Goal: Task Accomplishment & Management: Use online tool/utility

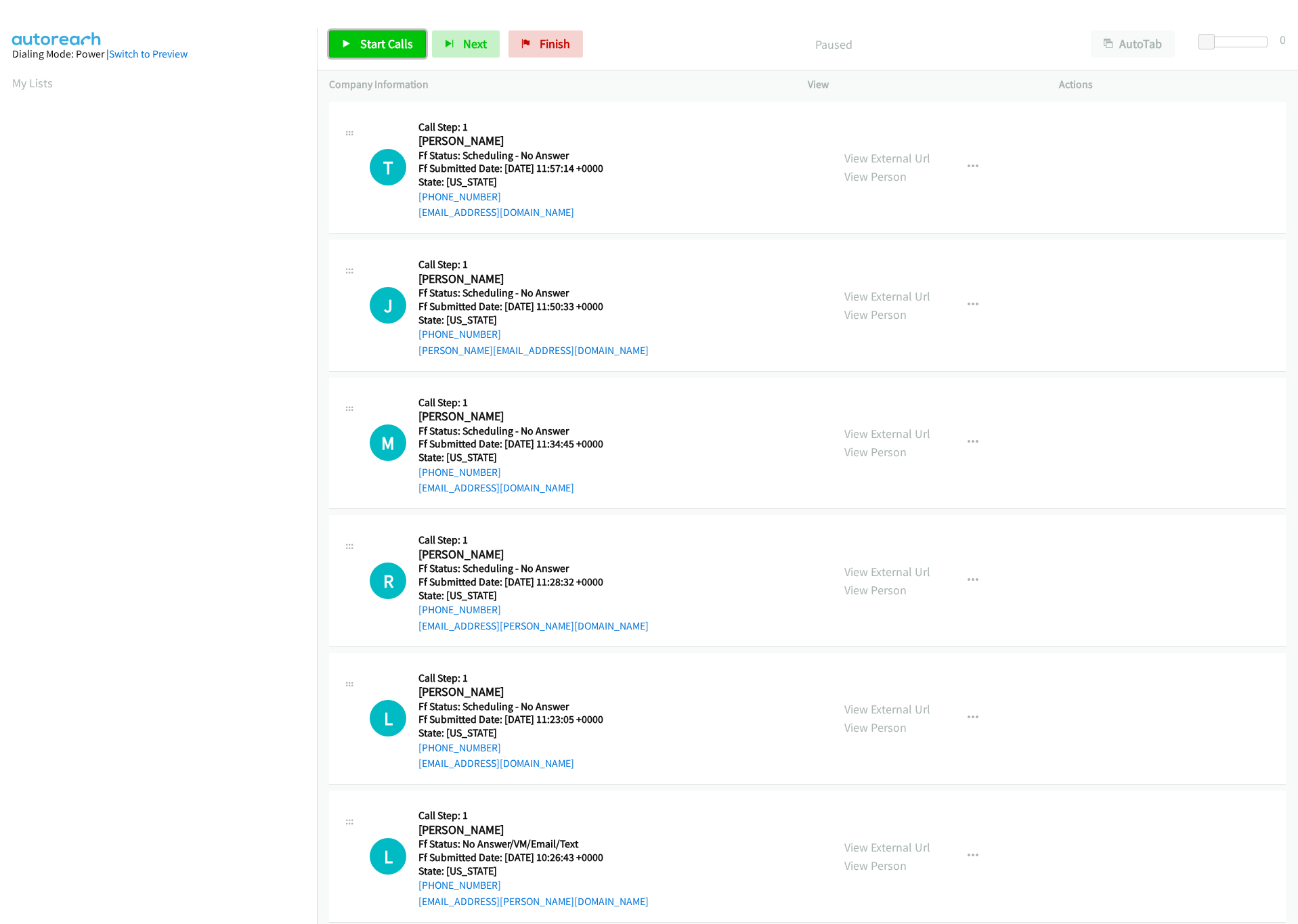
click at [381, 44] on span "Start Calls" at bounding box center [387, 44] width 53 height 16
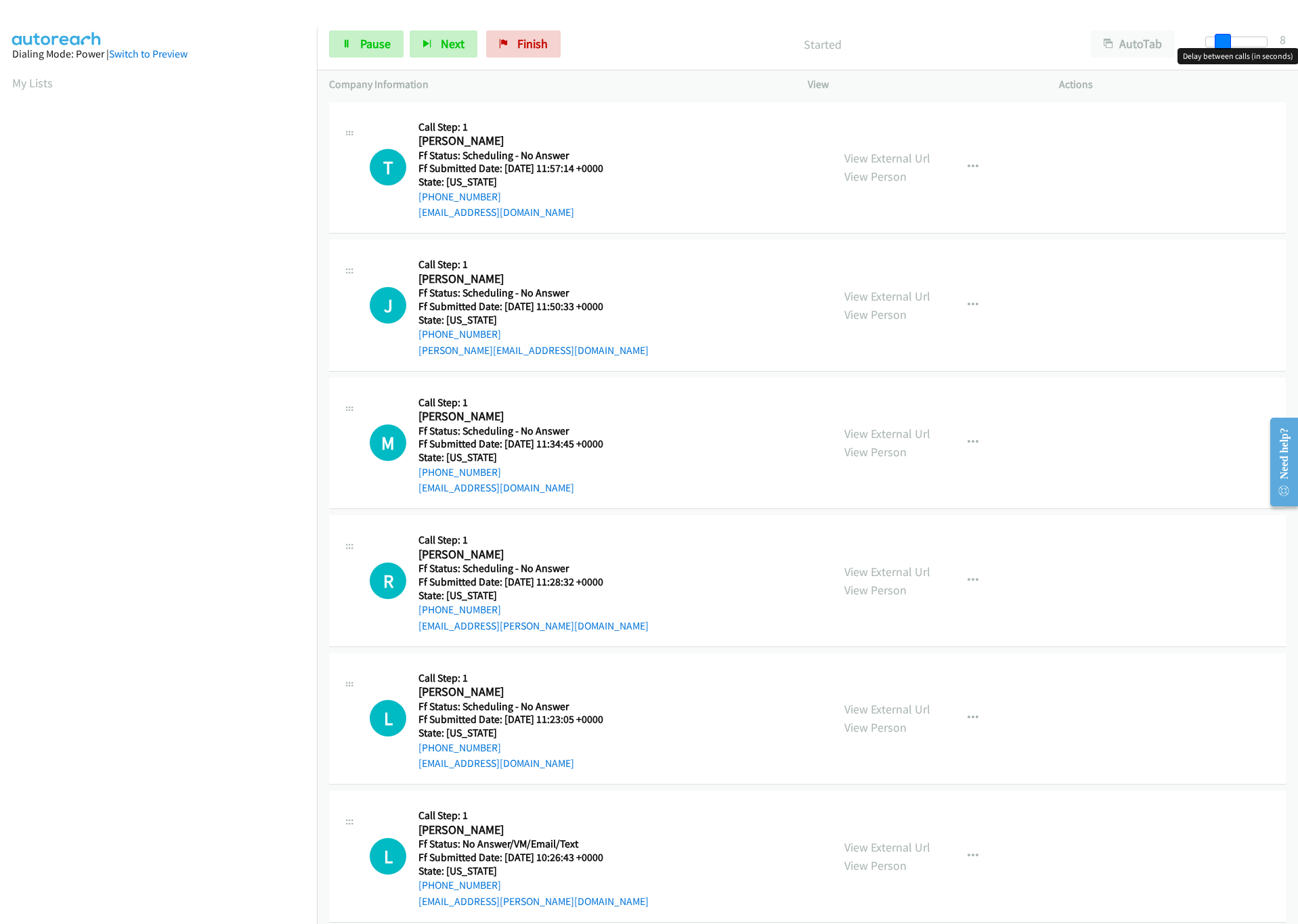
click at [1221, 43] on div at bounding box center [1236, 42] width 62 height 11
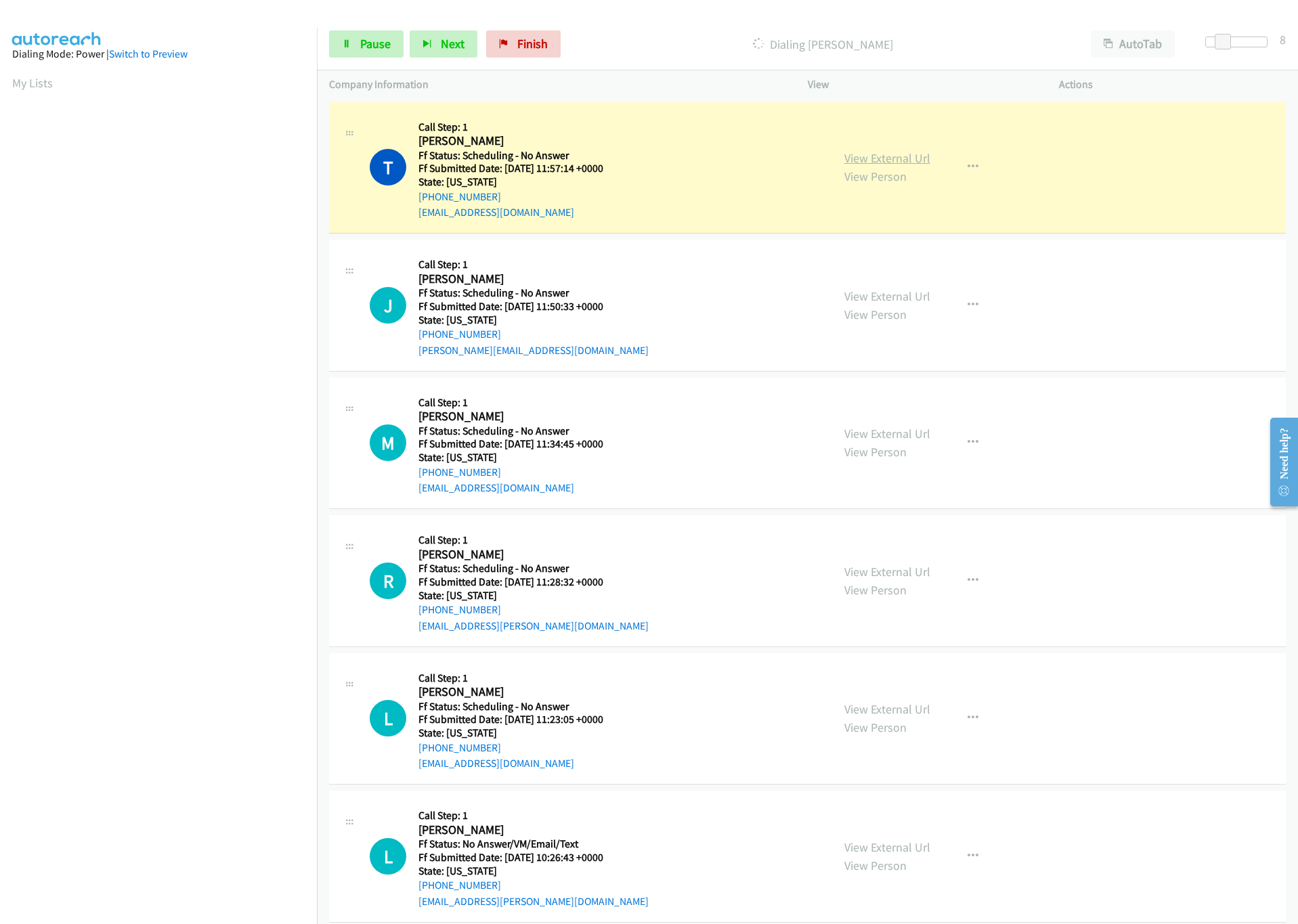
click at [904, 155] on link "View External Url" at bounding box center [887, 158] width 86 height 16
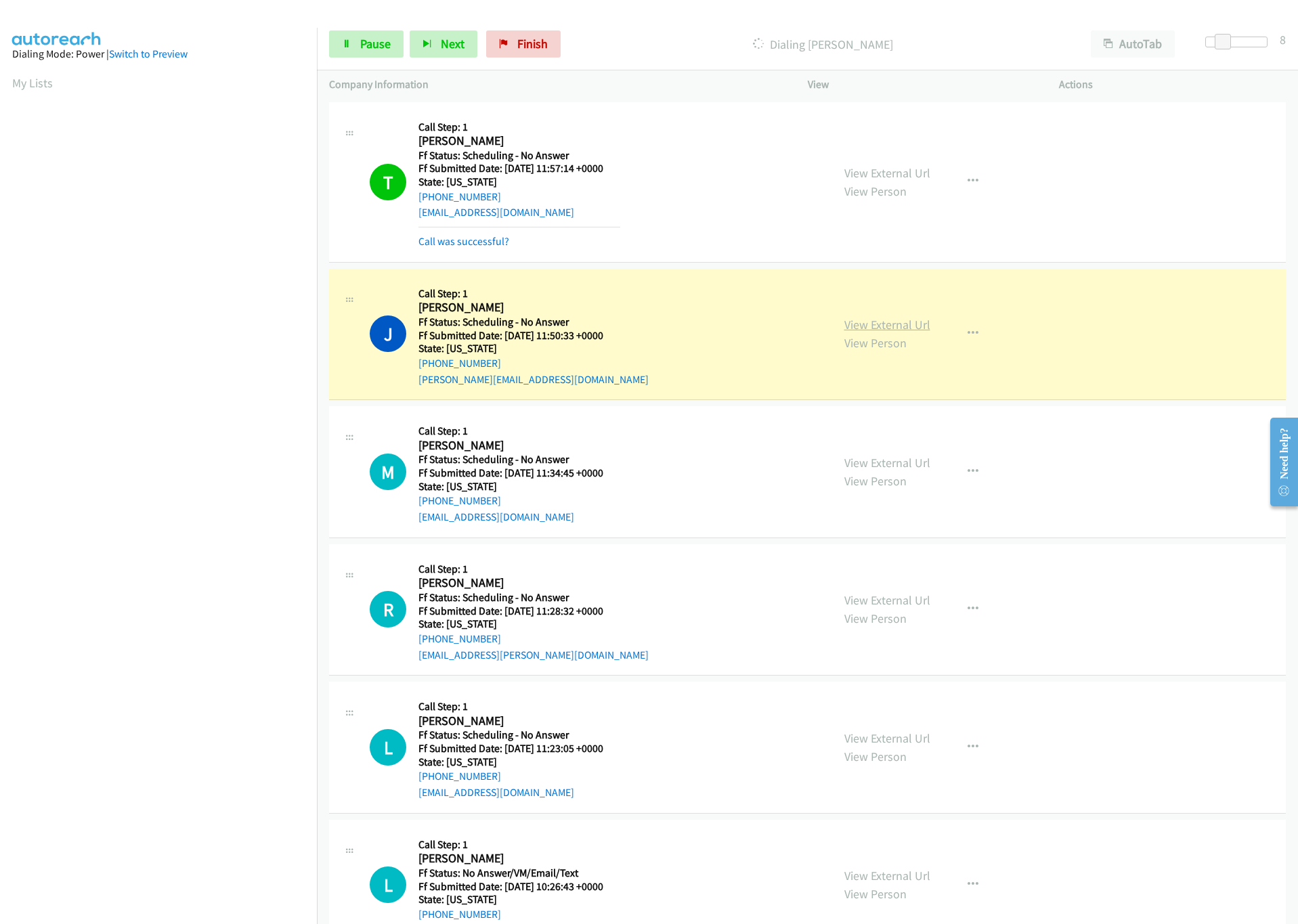
click at [853, 328] on link "View External Url" at bounding box center [887, 325] width 86 height 16
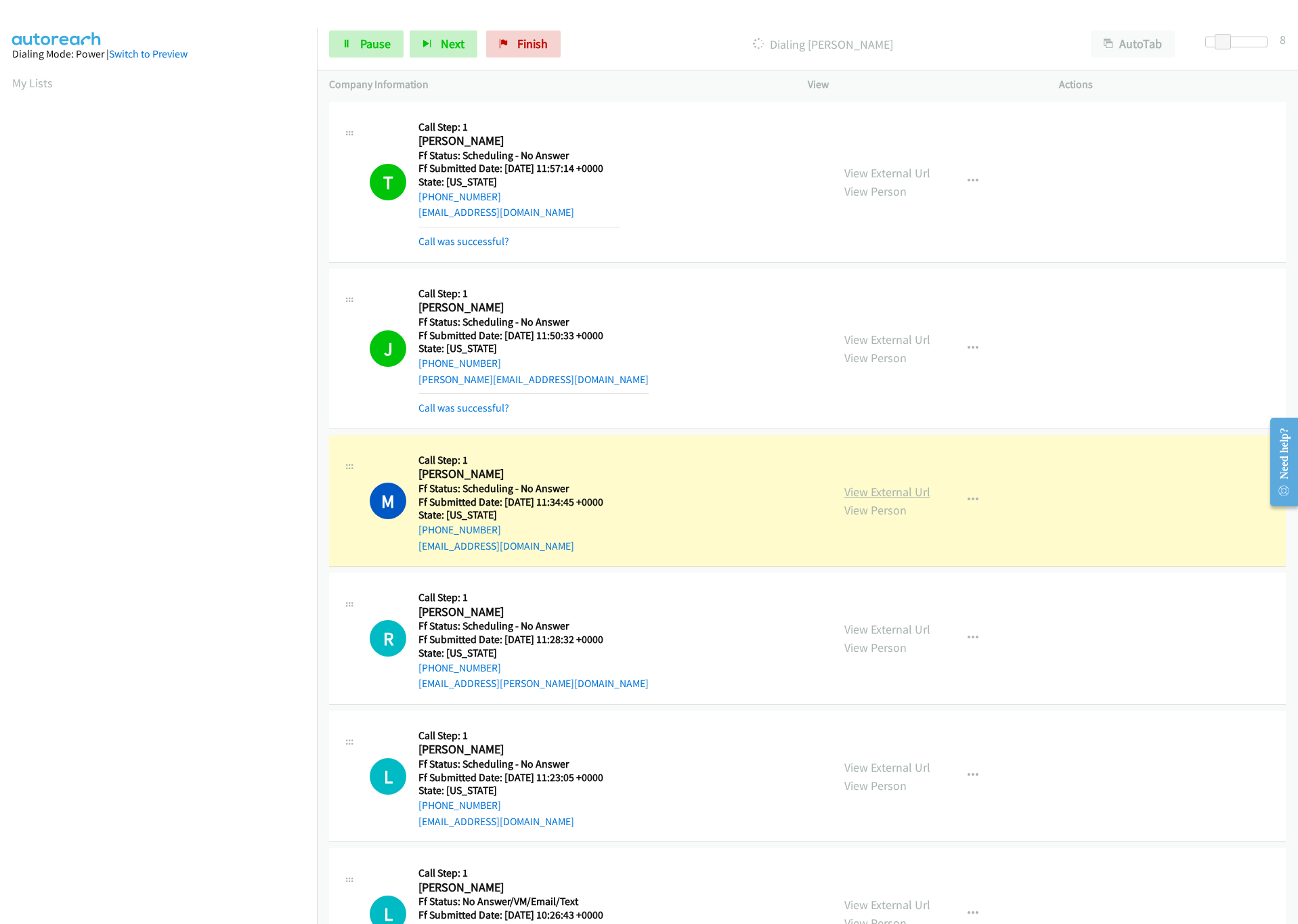
click at [864, 490] on link "View External Url" at bounding box center [887, 492] width 86 height 16
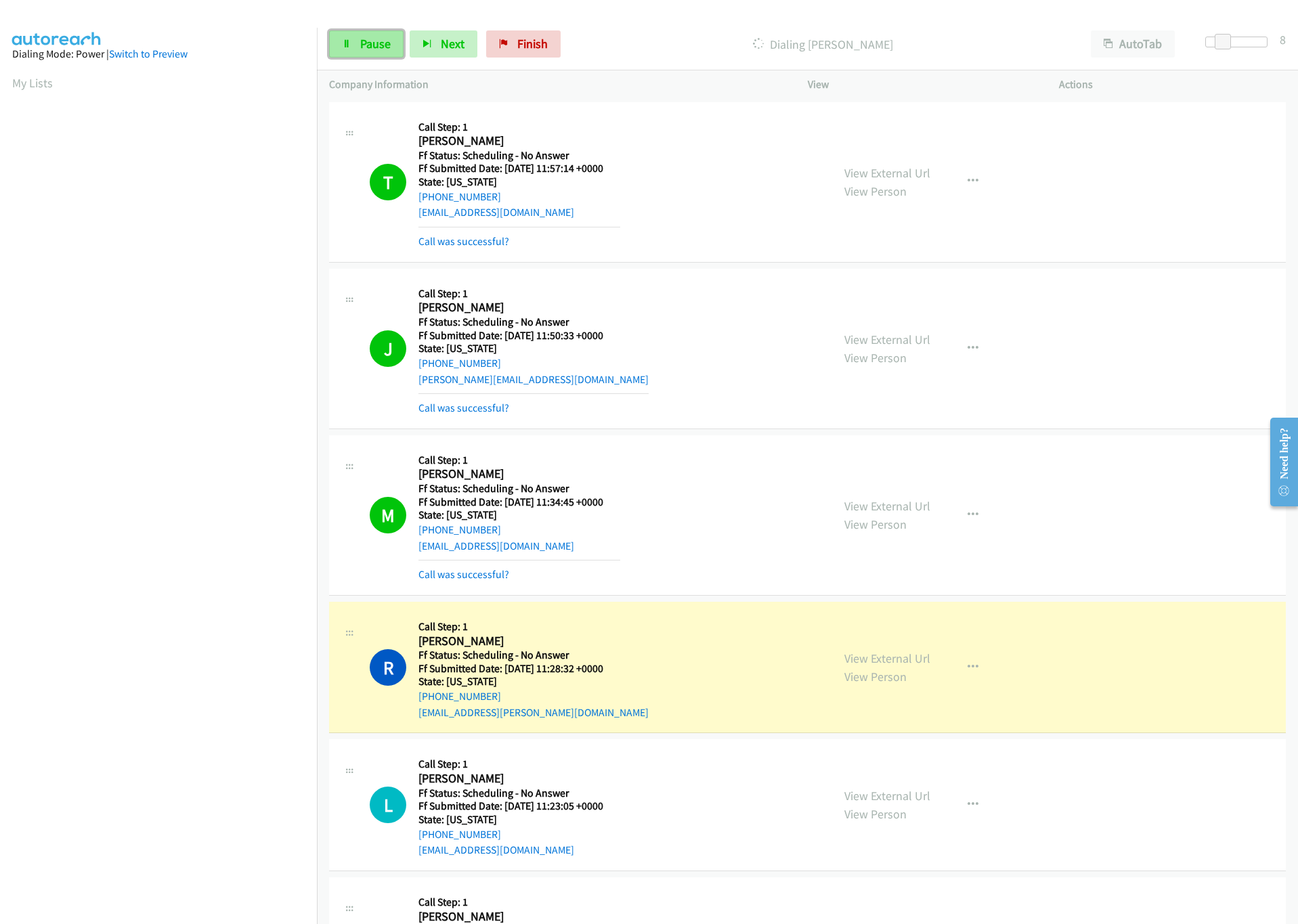
click at [384, 39] on span "Pause" at bounding box center [375, 44] width 30 height 16
click at [910, 656] on link "View External Url" at bounding box center [887, 659] width 86 height 16
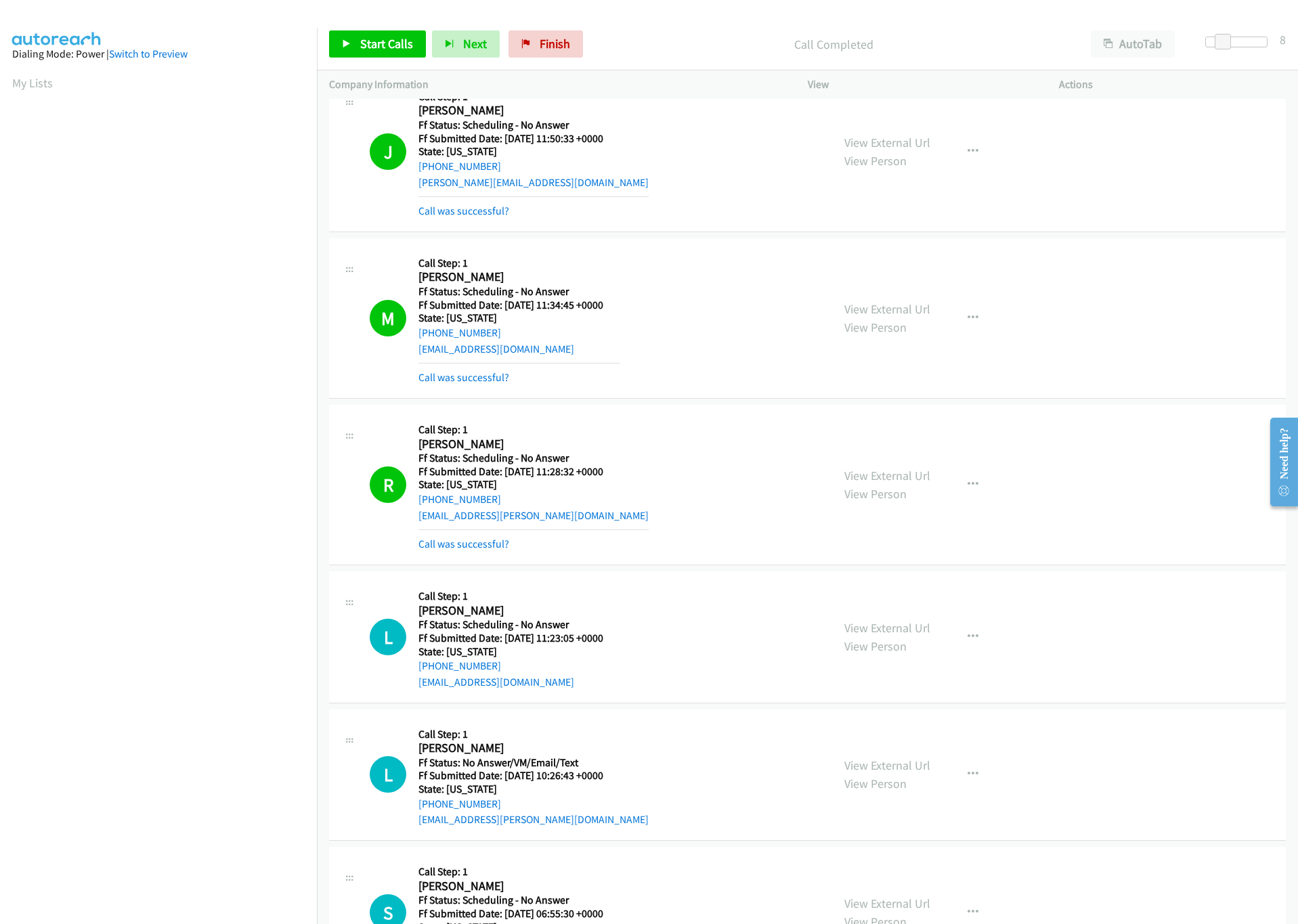
scroll to position [203, 0]
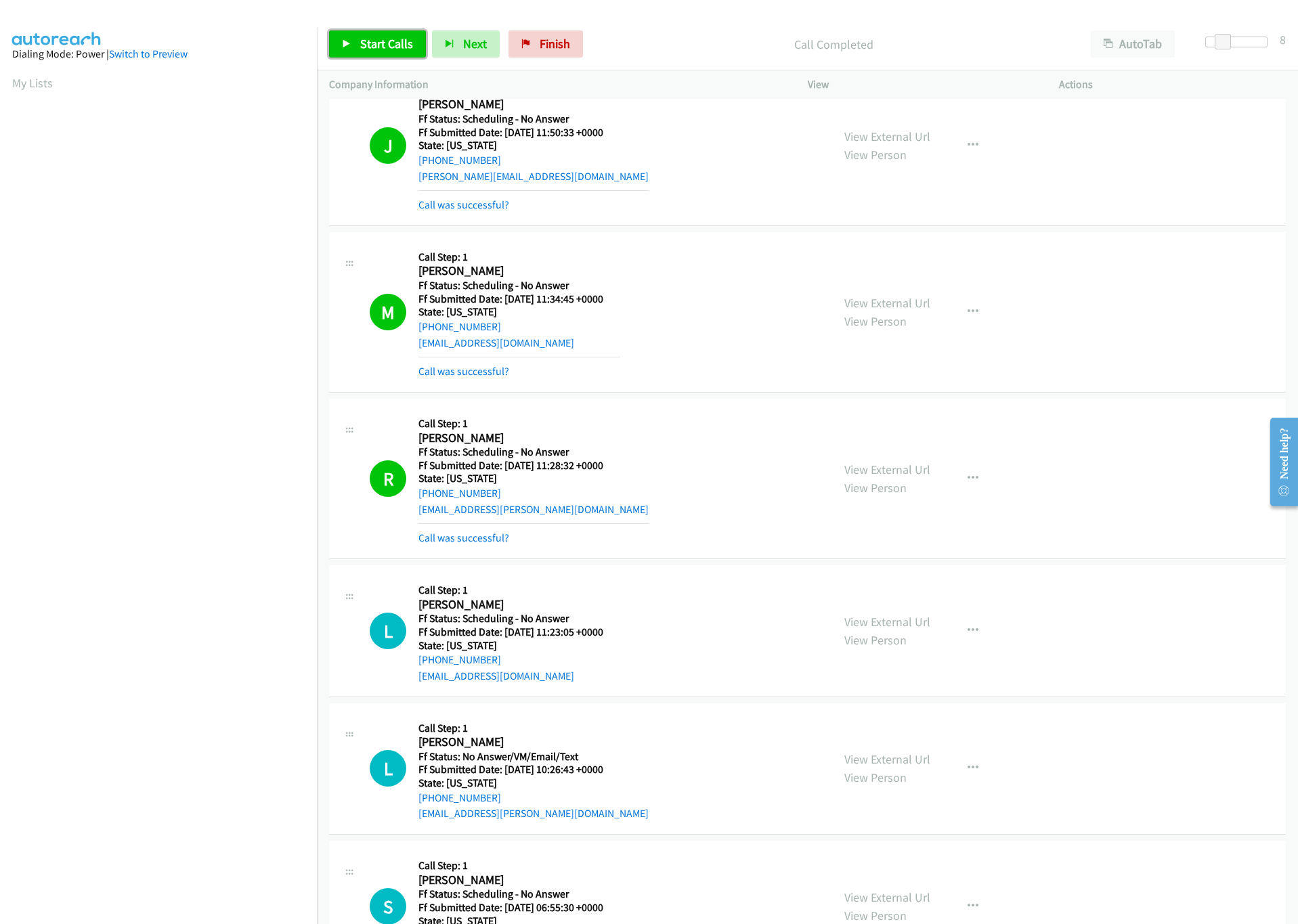
drag, startPoint x: 354, startPoint y: 33, endPoint x: 417, endPoint y: 35, distance: 63.0
click at [354, 33] on link "Start Calls" at bounding box center [378, 44] width 97 height 27
drag, startPoint x: 1221, startPoint y: 44, endPoint x: 1190, endPoint y: 44, distance: 31.0
click at [1193, 41] on div at bounding box center [1236, 47] width 87 height 21
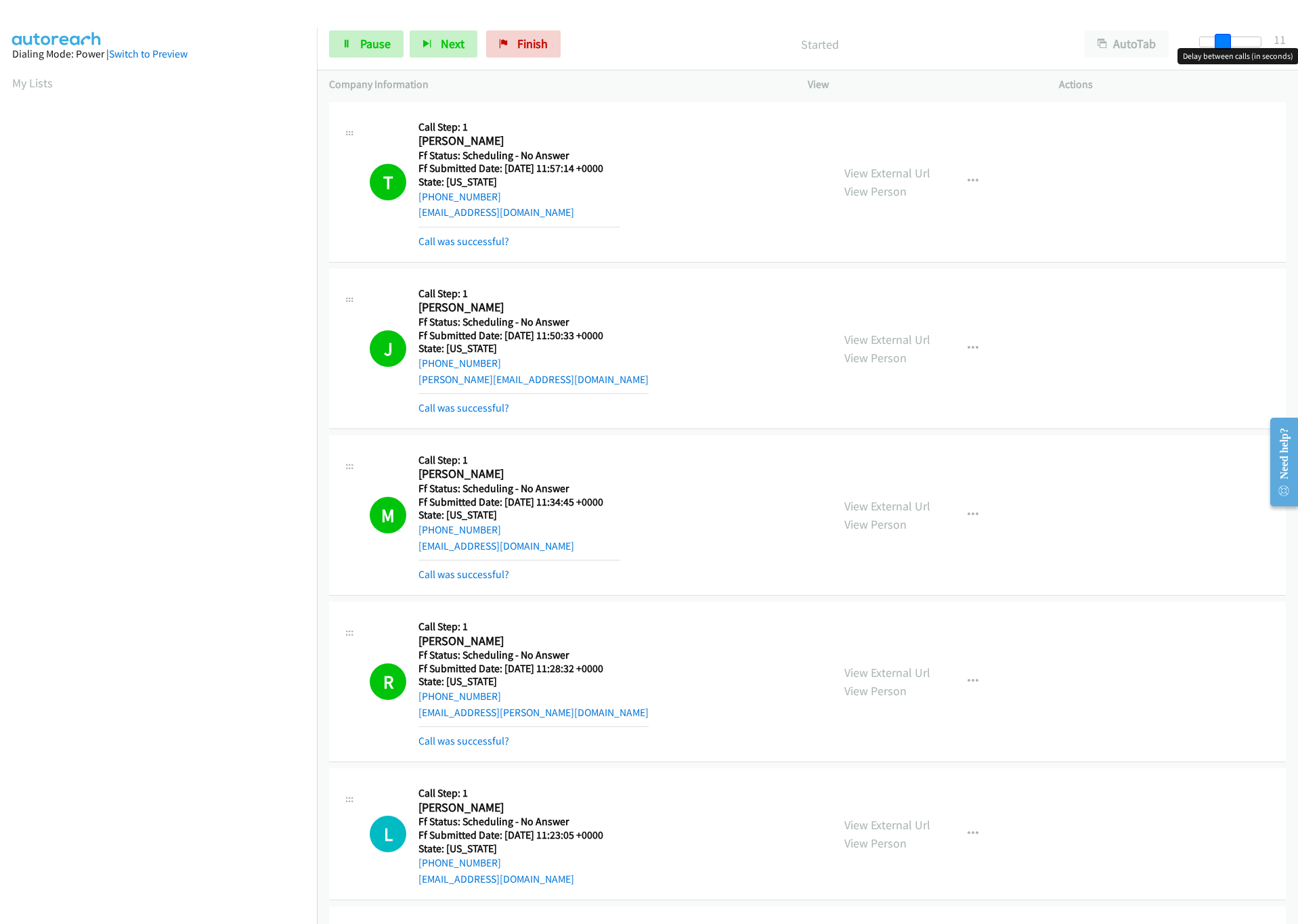
click at [1227, 44] on div at bounding box center [1231, 42] width 62 height 11
click at [1218, 43] on span at bounding box center [1223, 41] width 16 height 16
click at [1214, 41] on div at bounding box center [1236, 42] width 62 height 11
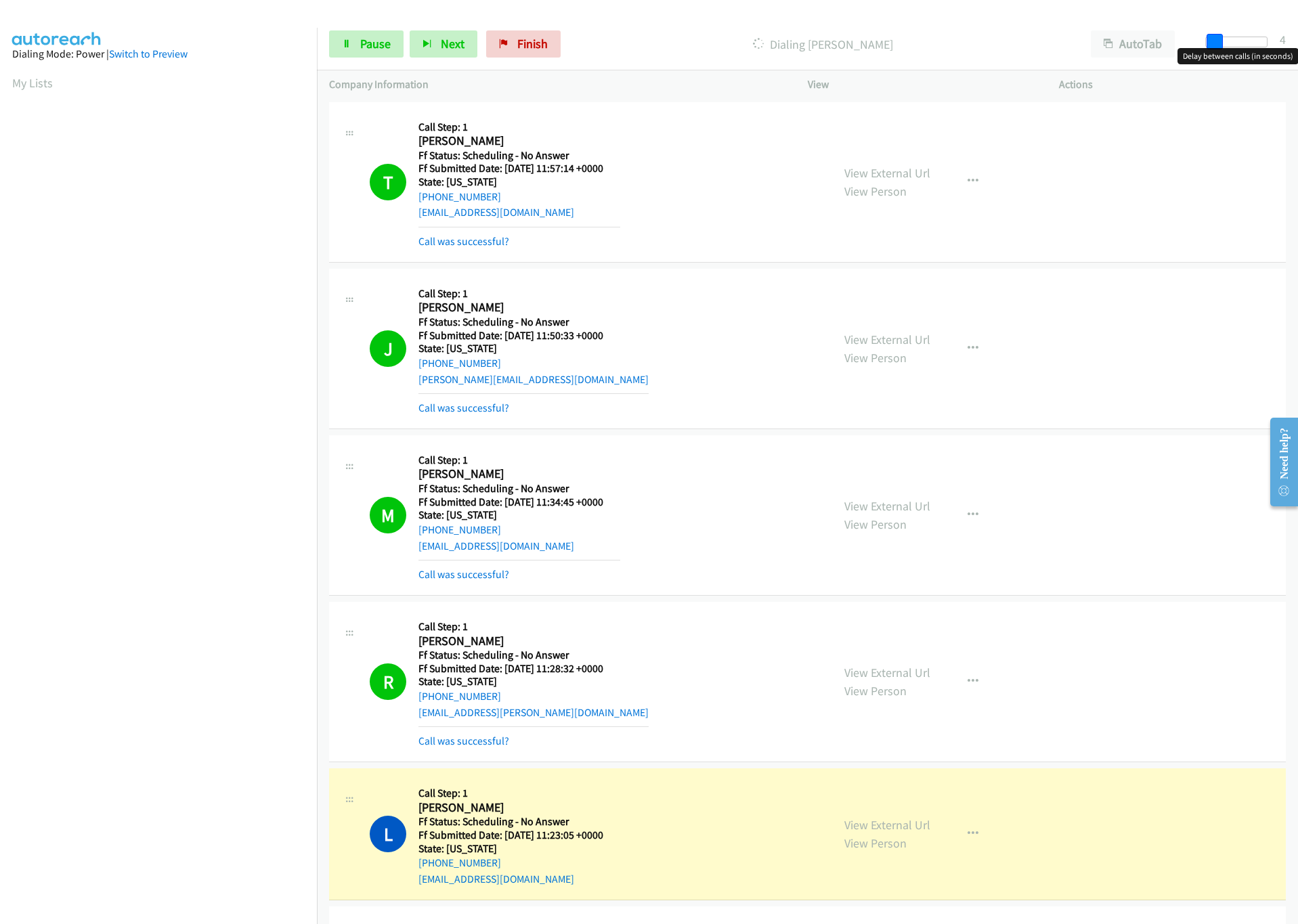
click at [1217, 41] on span at bounding box center [1214, 41] width 16 height 16
click at [1221, 43] on span at bounding box center [1214, 41] width 16 height 16
click at [1227, 43] on div at bounding box center [1231, 42] width 62 height 11
click at [1218, 44] on span at bounding box center [1223, 41] width 16 height 16
click at [1215, 43] on span at bounding box center [1221, 41] width 16 height 16
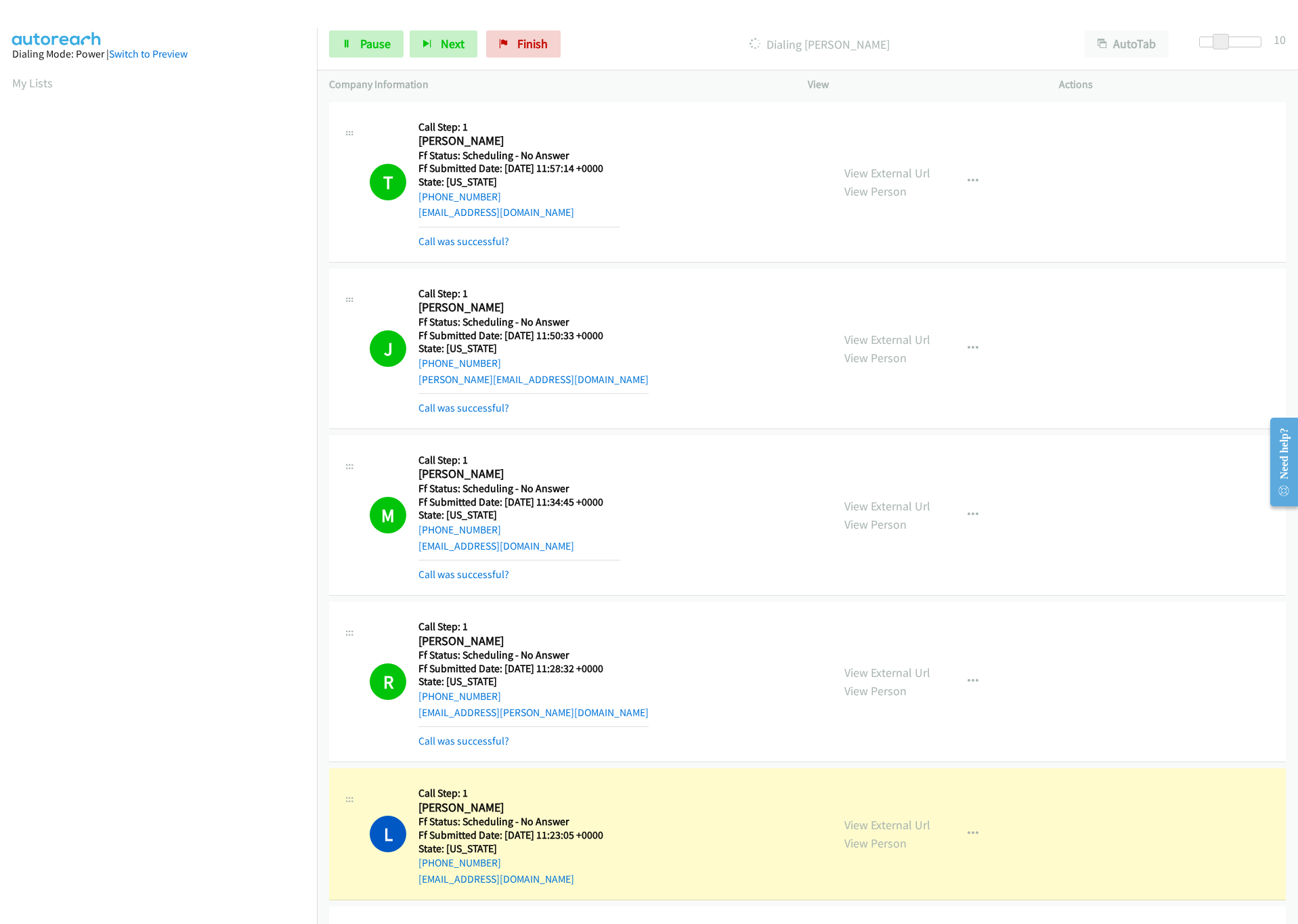
click at [1213, 41] on span at bounding box center [1221, 41] width 16 height 16
click at [1210, 41] on div at bounding box center [1231, 42] width 62 height 11
click at [1221, 44] on span at bounding box center [1217, 41] width 16 height 16
click at [1225, 43] on span at bounding box center [1217, 41] width 16 height 16
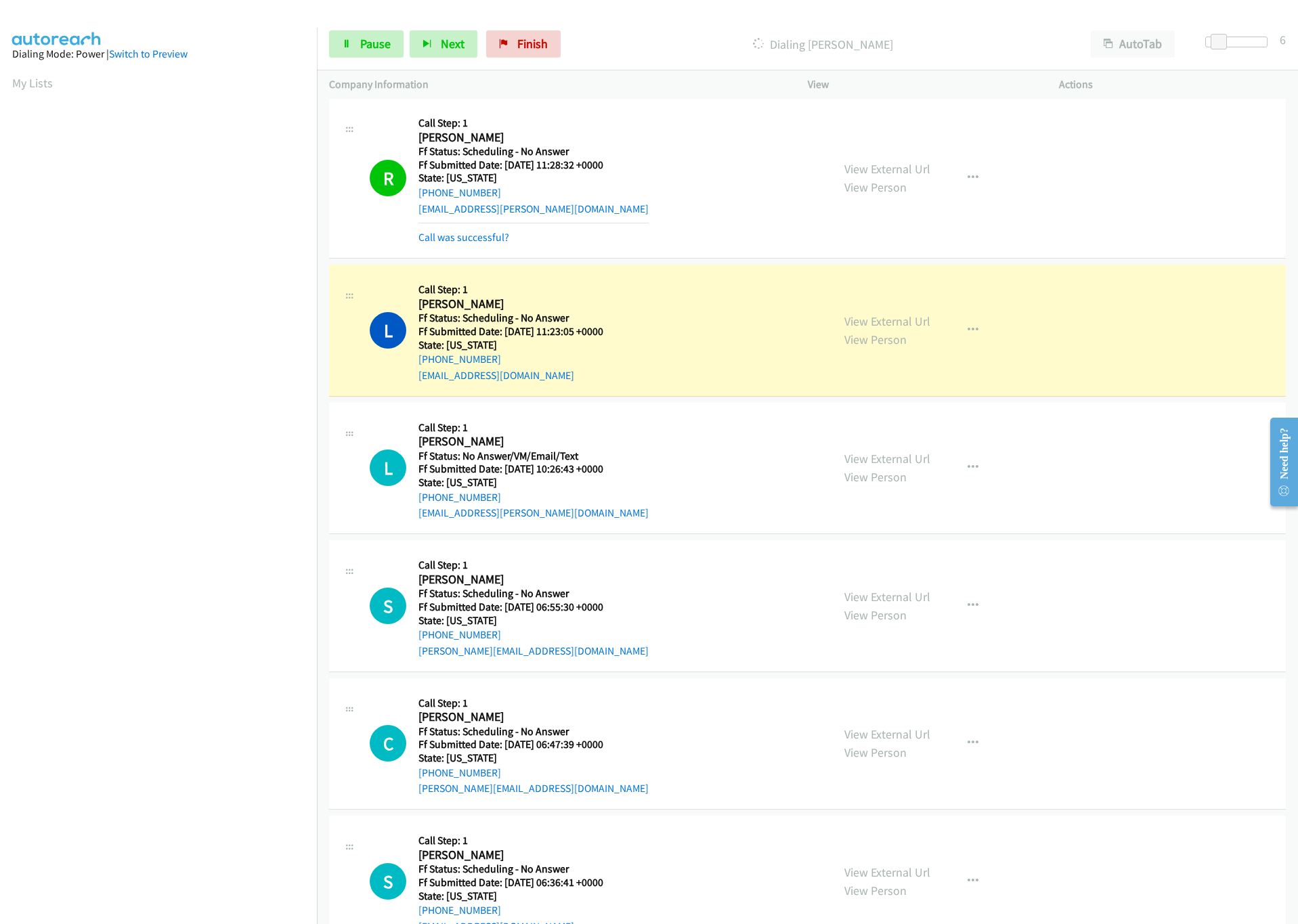
scroll to position [508, 0]
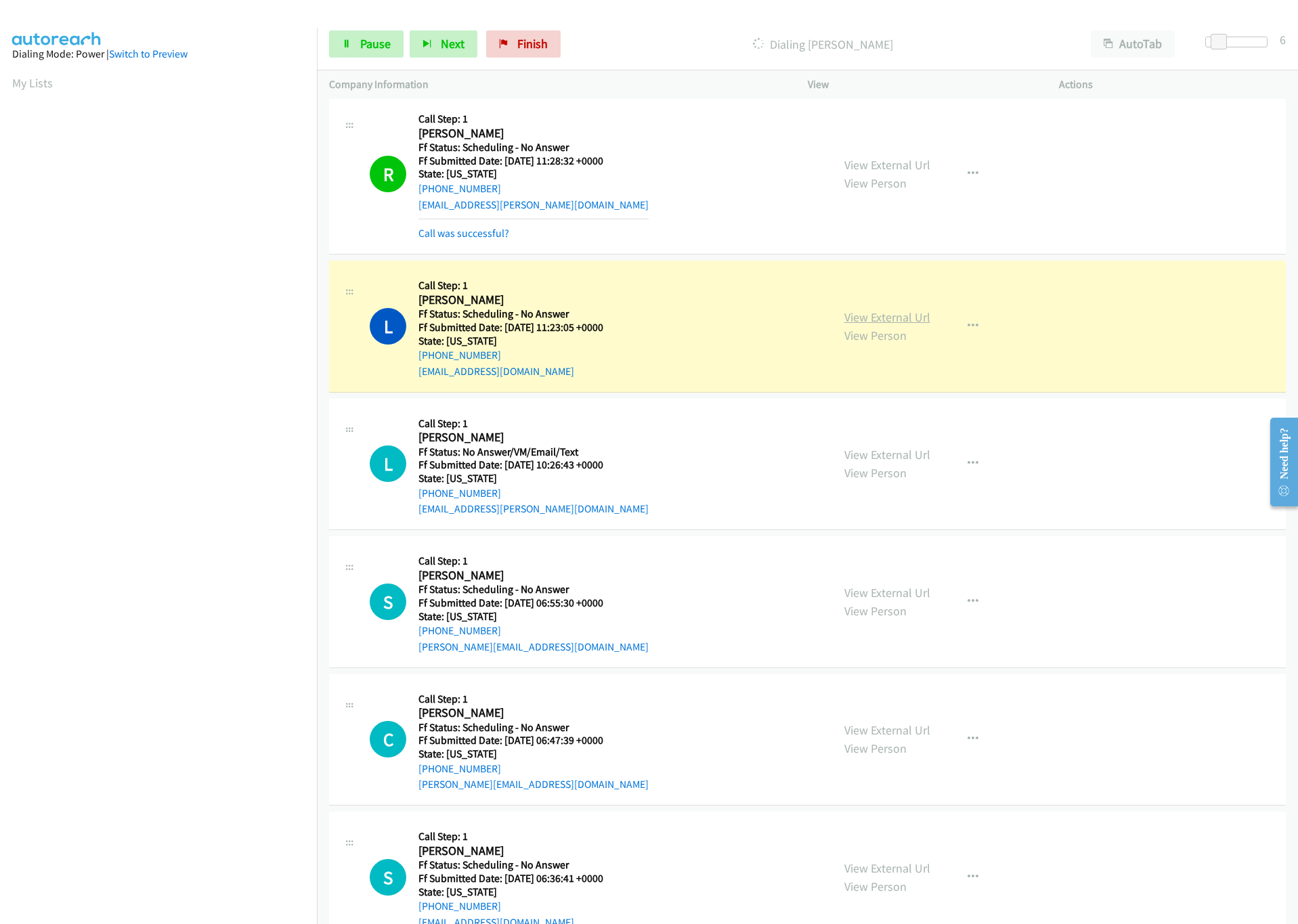
click at [855, 322] on link "View External Url" at bounding box center [887, 318] width 86 height 16
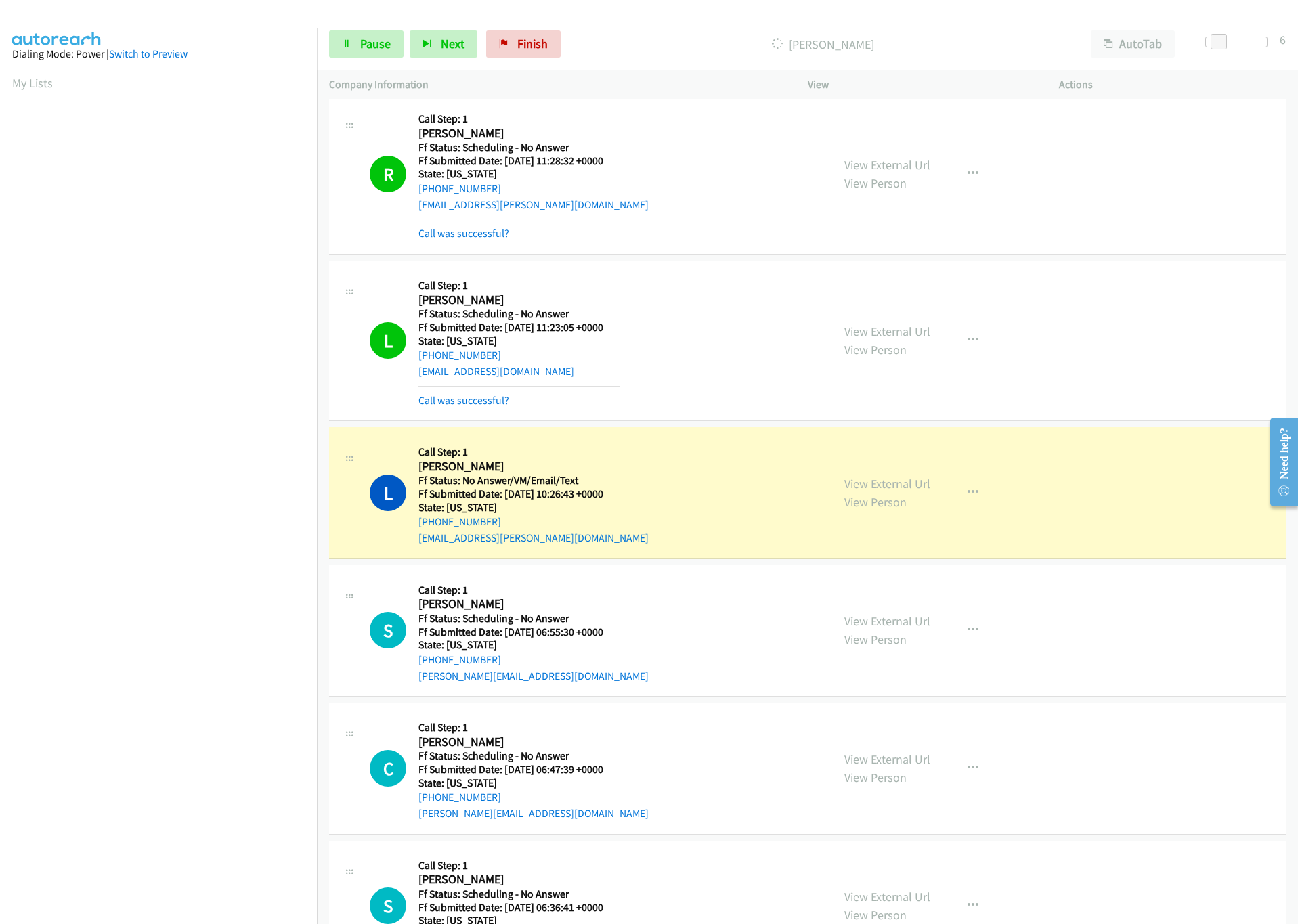
click at [905, 488] on link "View External Url" at bounding box center [887, 484] width 86 height 16
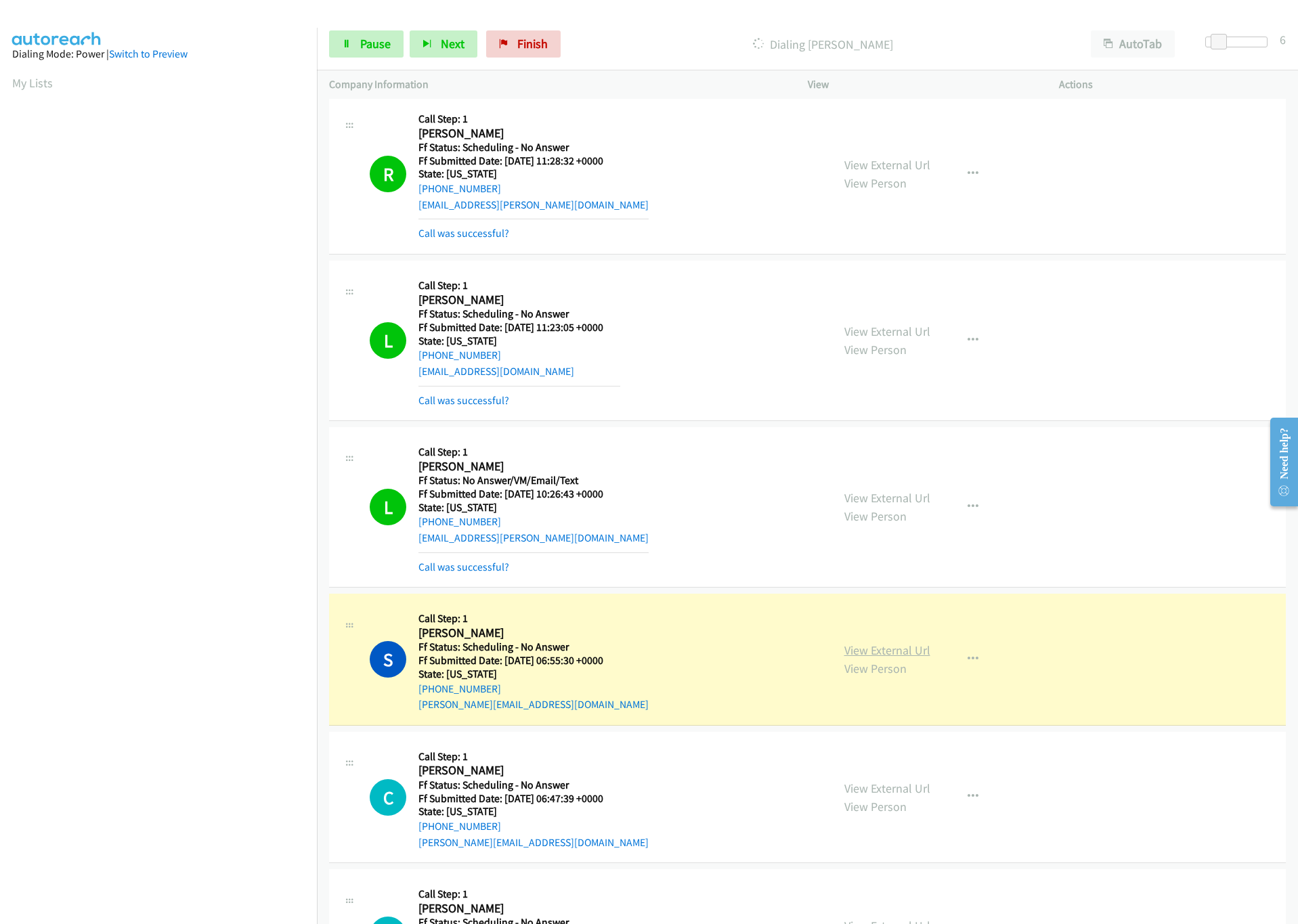
click at [873, 656] on link "View External Url" at bounding box center [887, 650] width 86 height 16
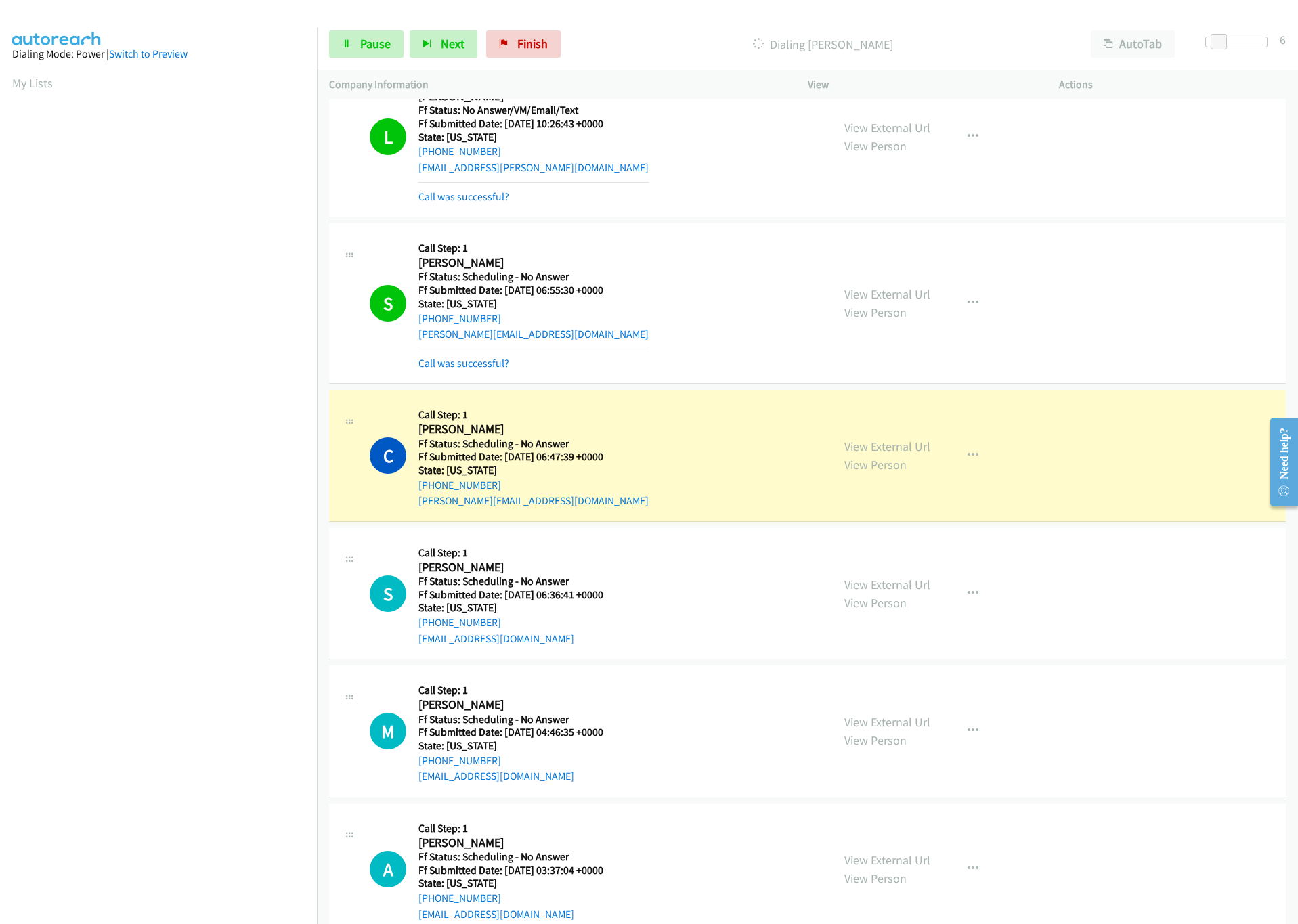
scroll to position [914, 0]
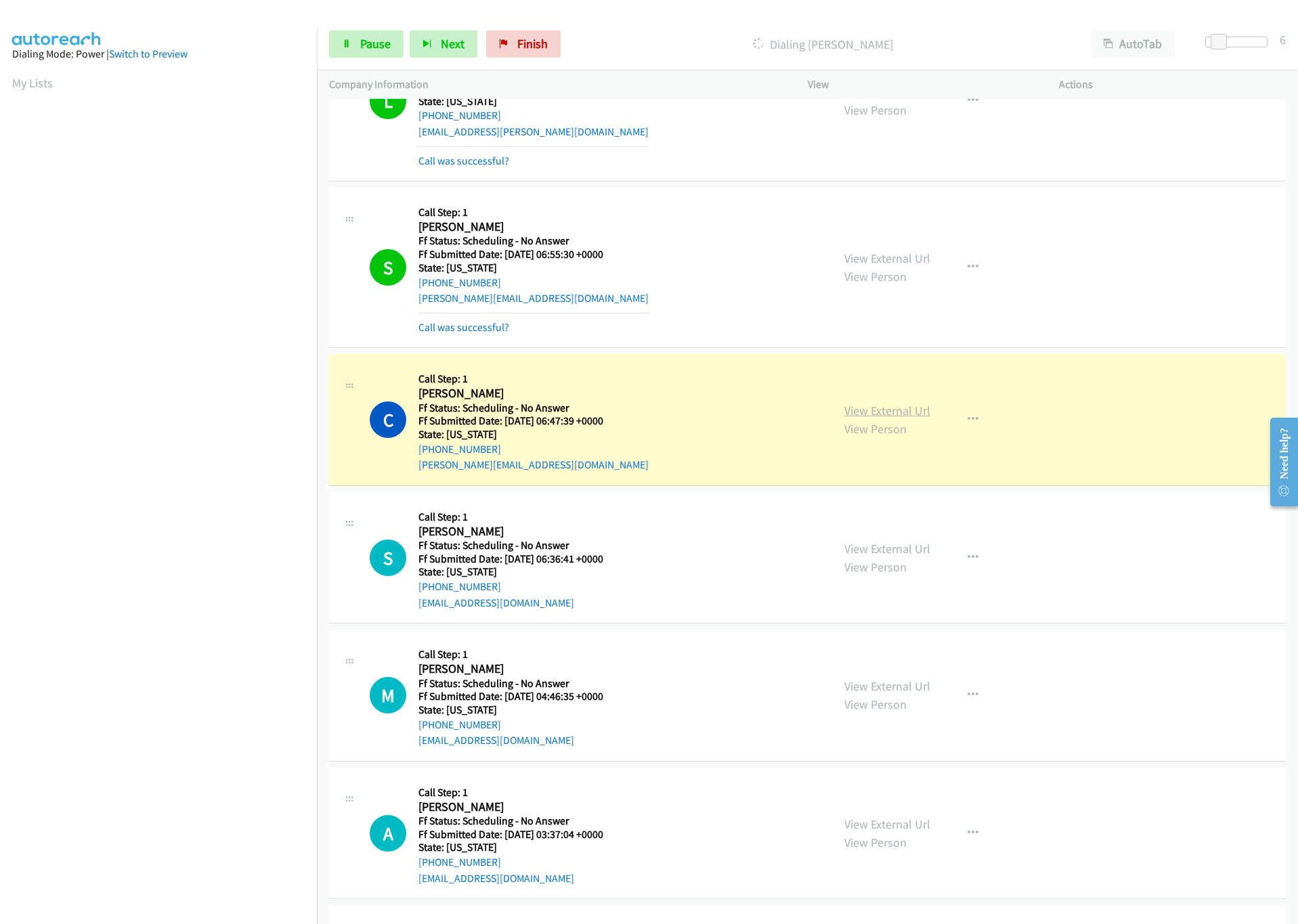
click at [876, 408] on link "View External Url" at bounding box center [887, 410] width 86 height 16
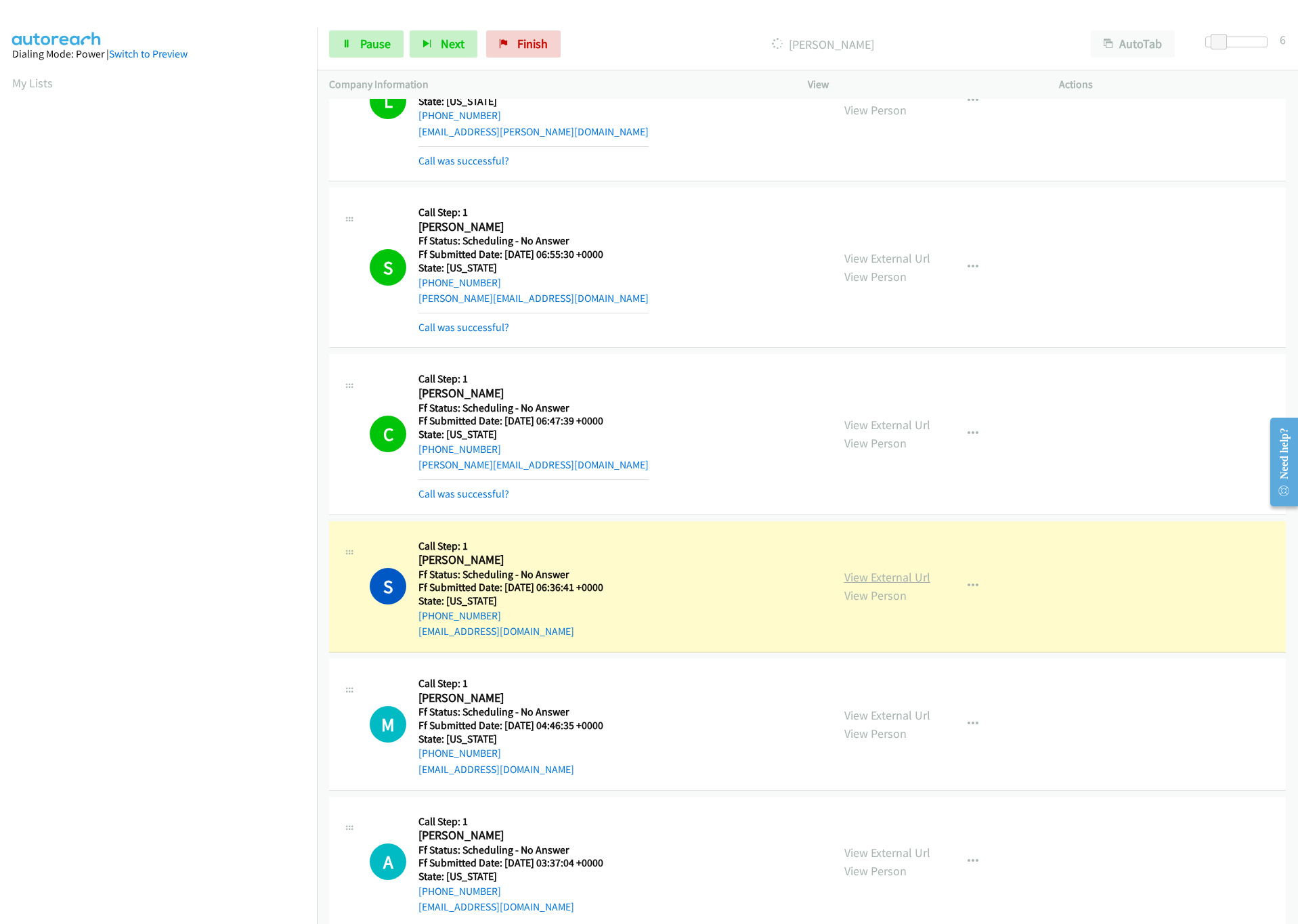
click at [870, 581] on link "View External Url" at bounding box center [887, 578] width 86 height 16
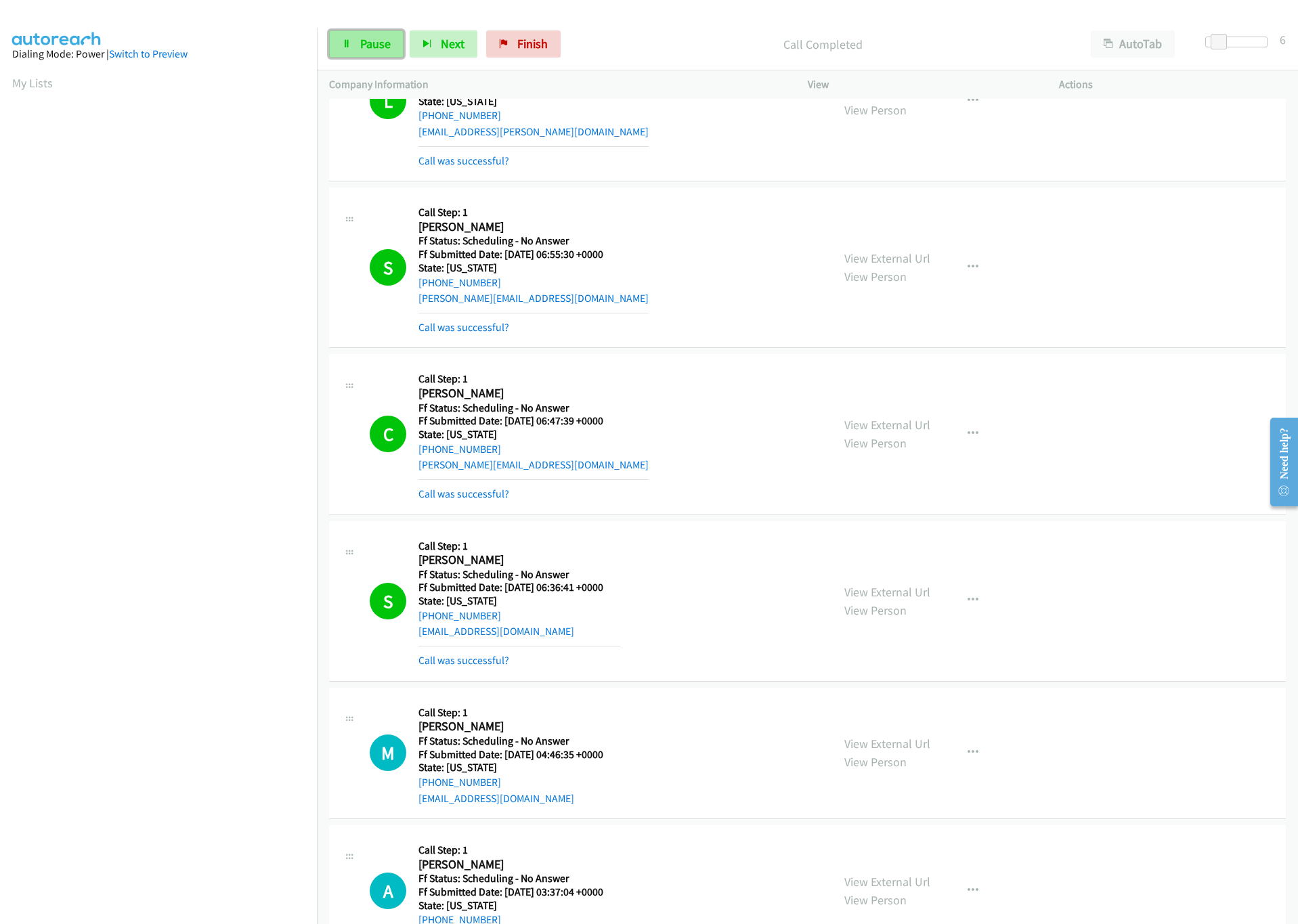
click at [368, 38] on span "Pause" at bounding box center [375, 44] width 30 height 16
click at [385, 48] on span "Start Calls" at bounding box center [387, 44] width 53 height 16
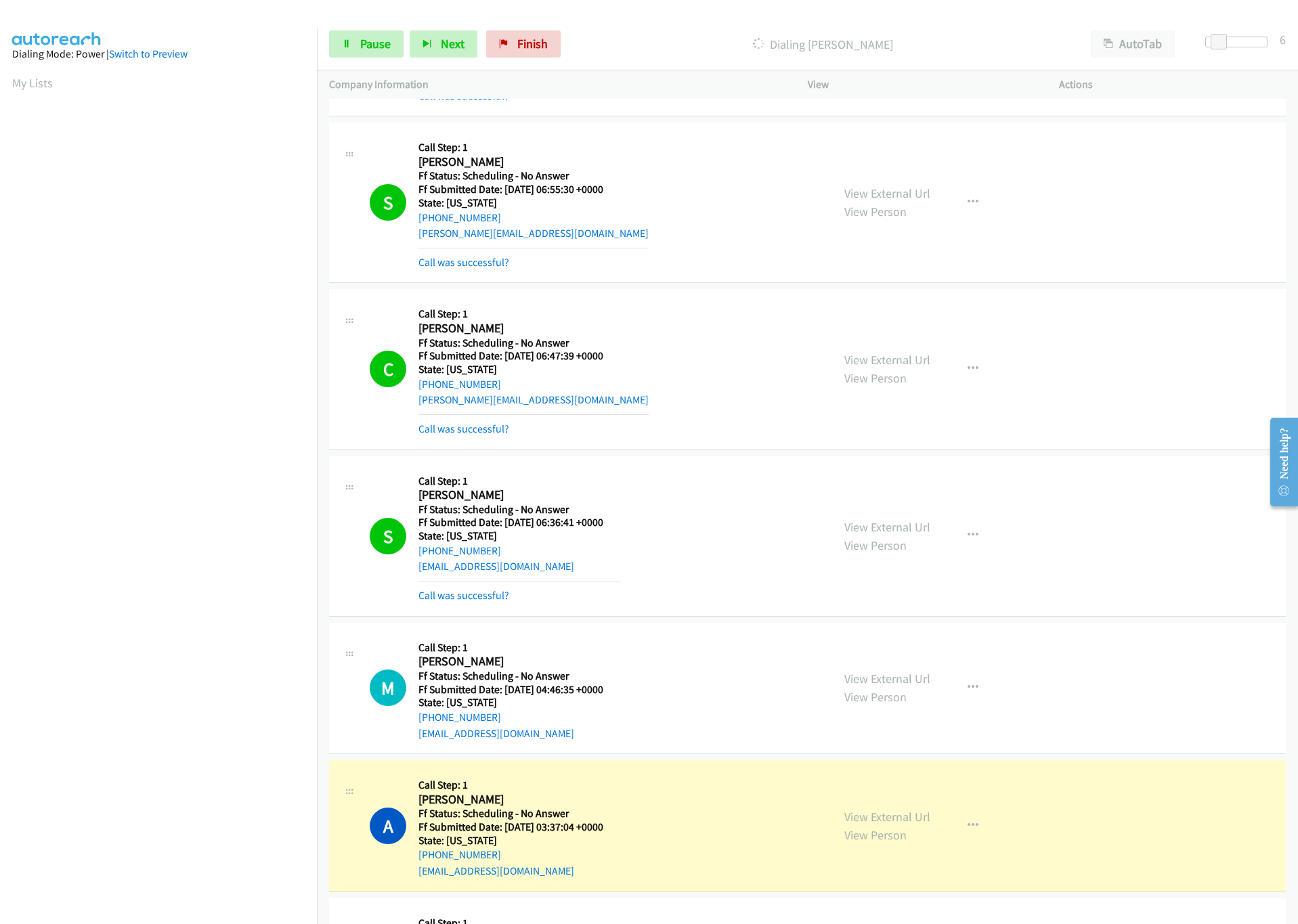
scroll to position [1016, 0]
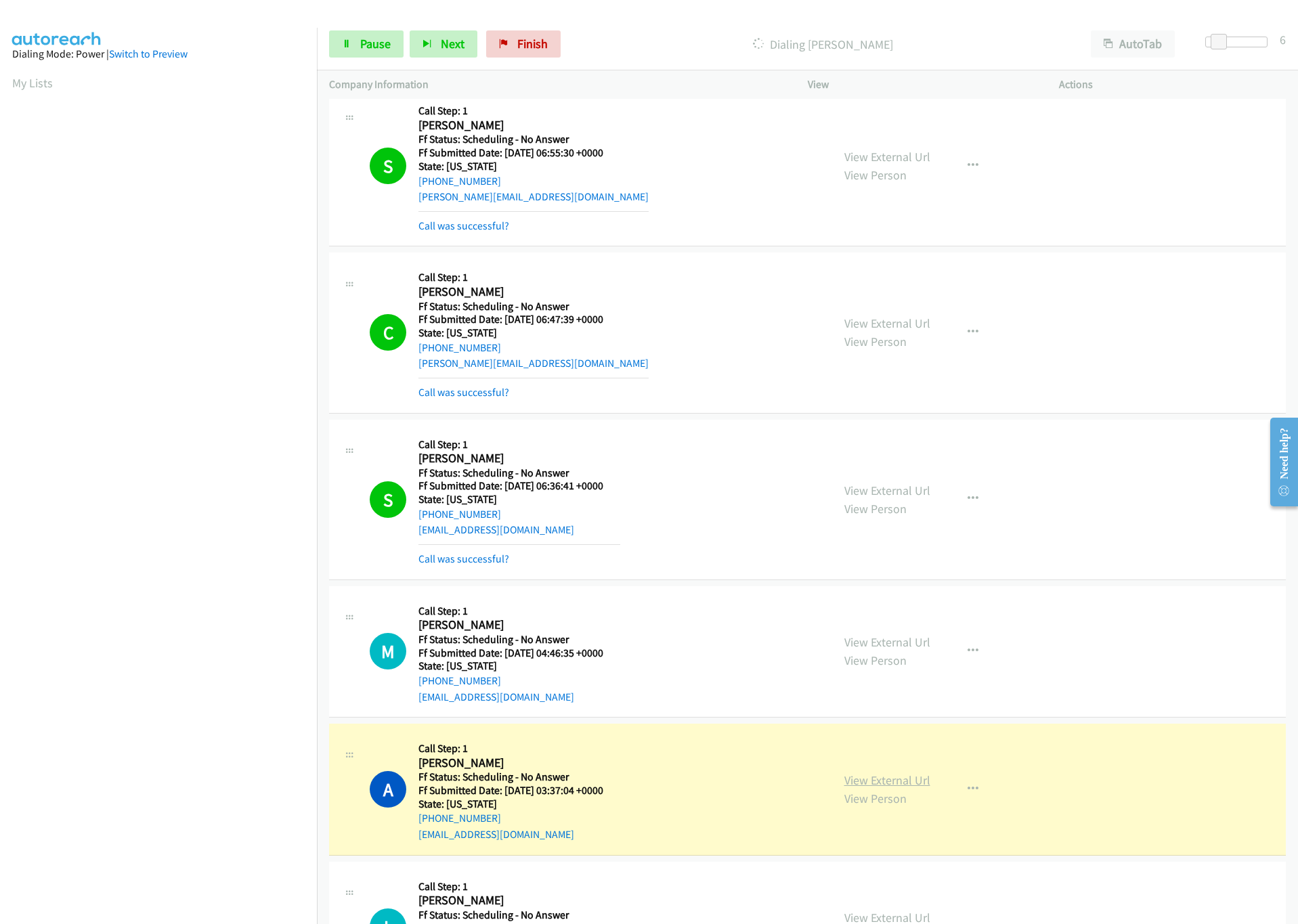
click at [874, 786] on link "View External Url" at bounding box center [887, 780] width 86 height 16
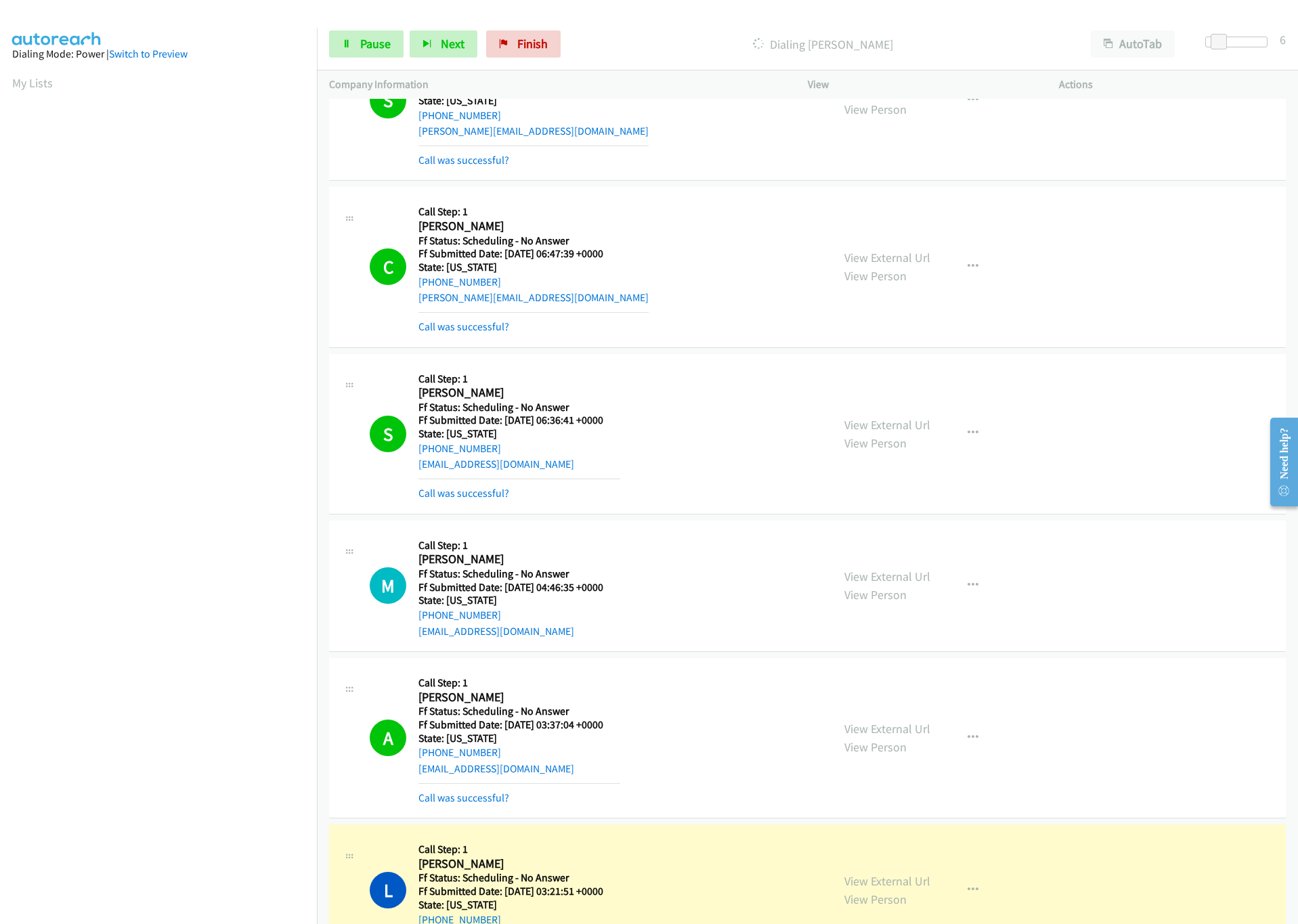
scroll to position [1118, 0]
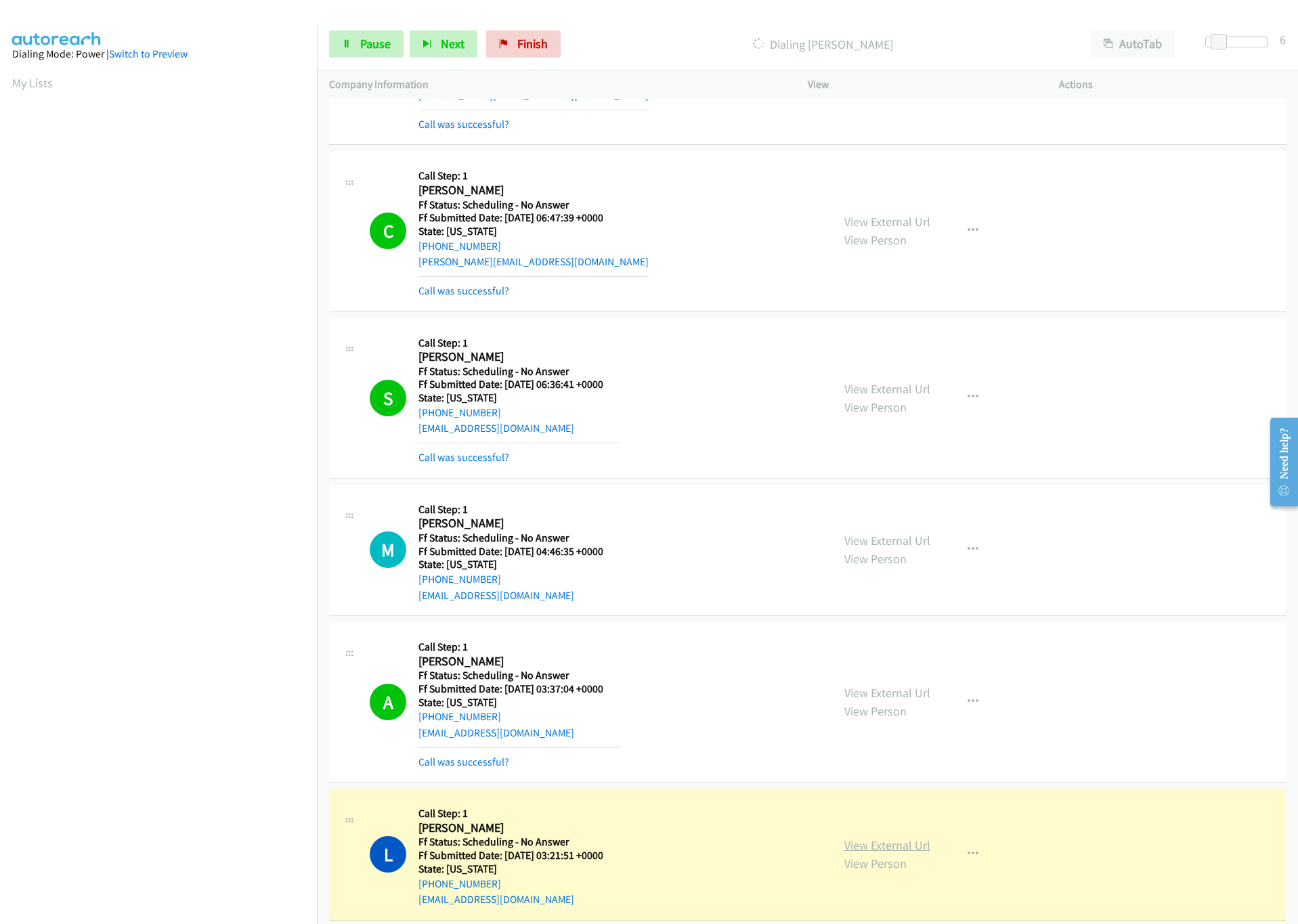
click at [897, 853] on link "View External Url" at bounding box center [887, 845] width 86 height 16
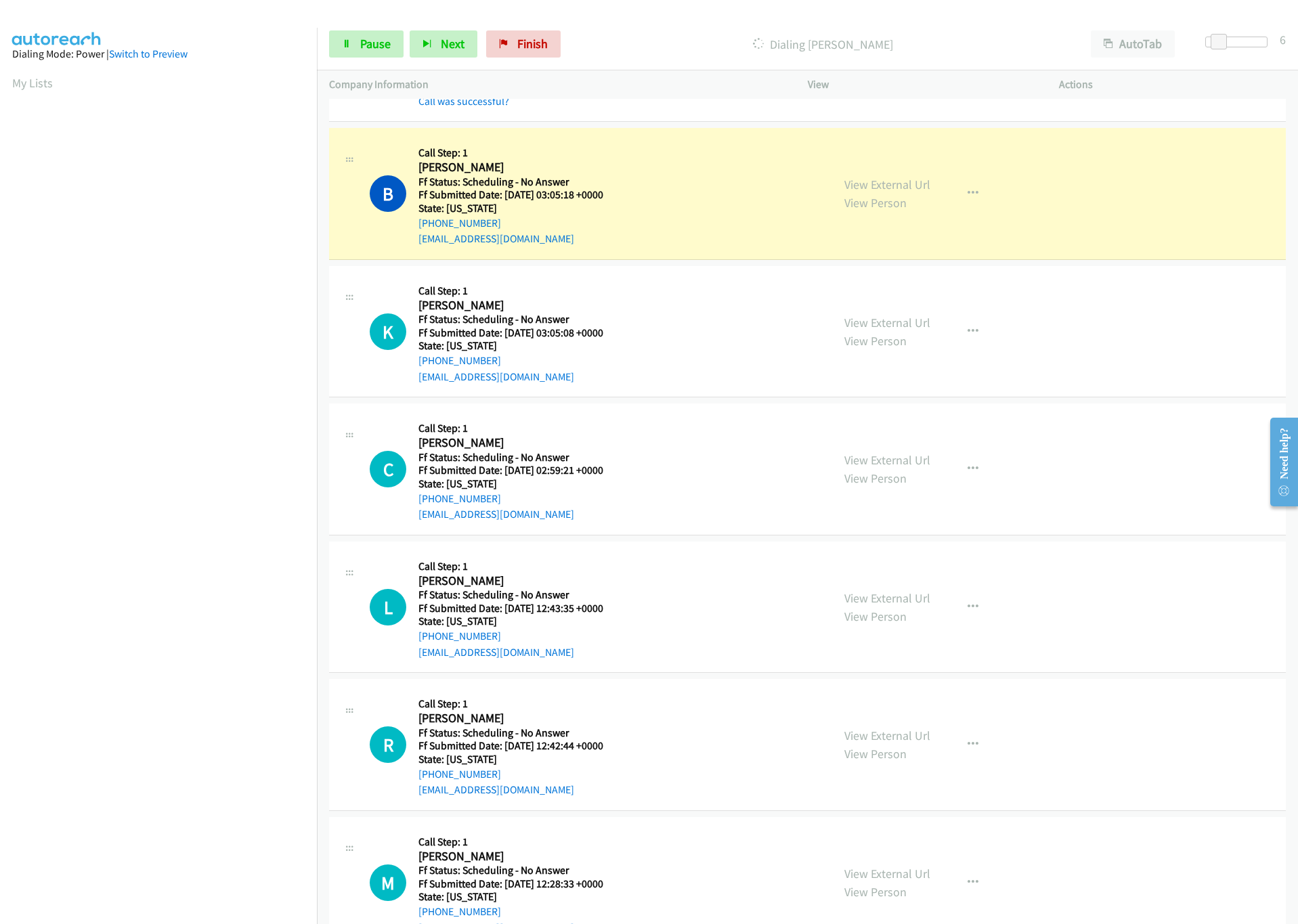
scroll to position [1930, 0]
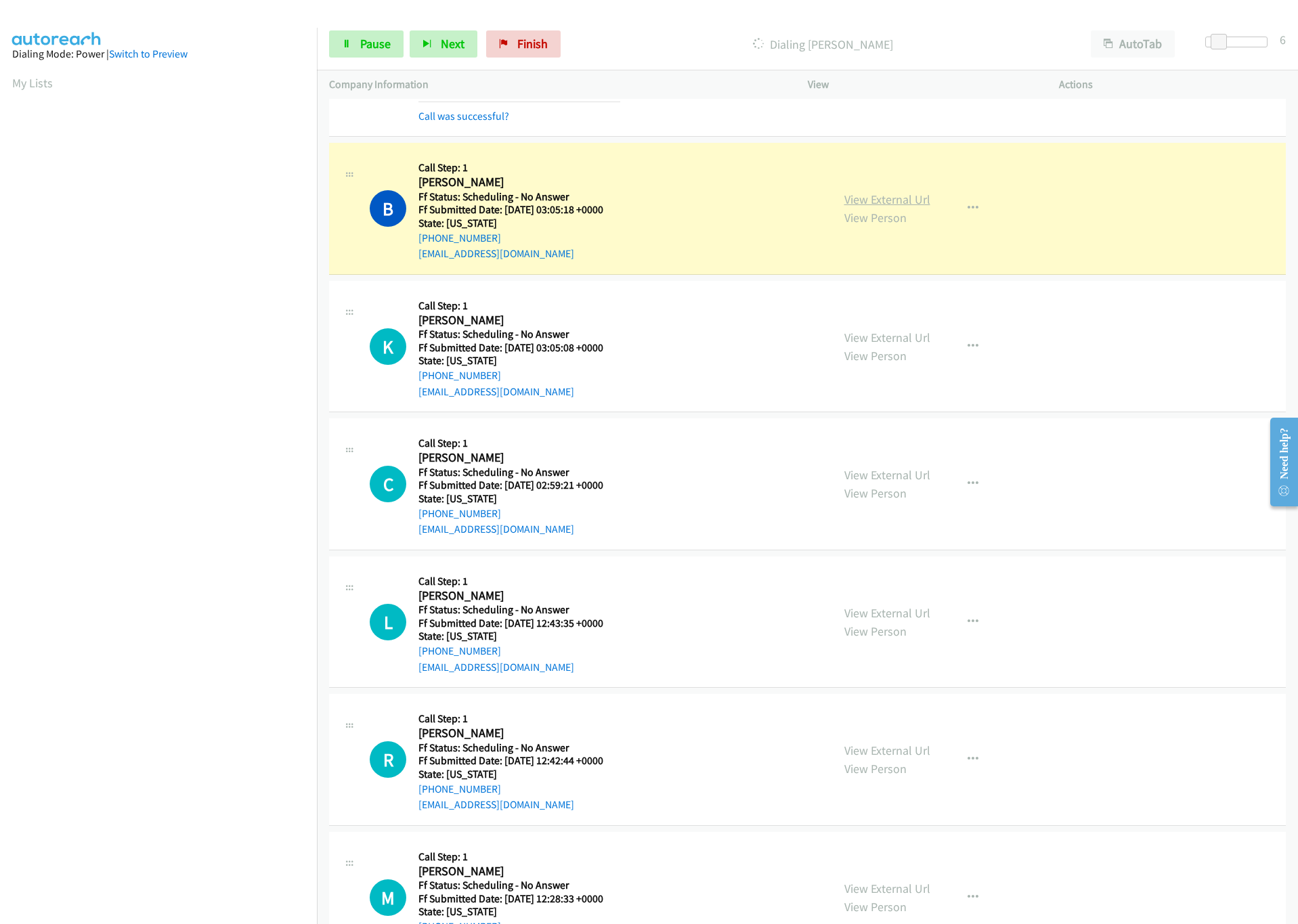
click at [888, 208] on link "View External Url" at bounding box center [887, 200] width 86 height 16
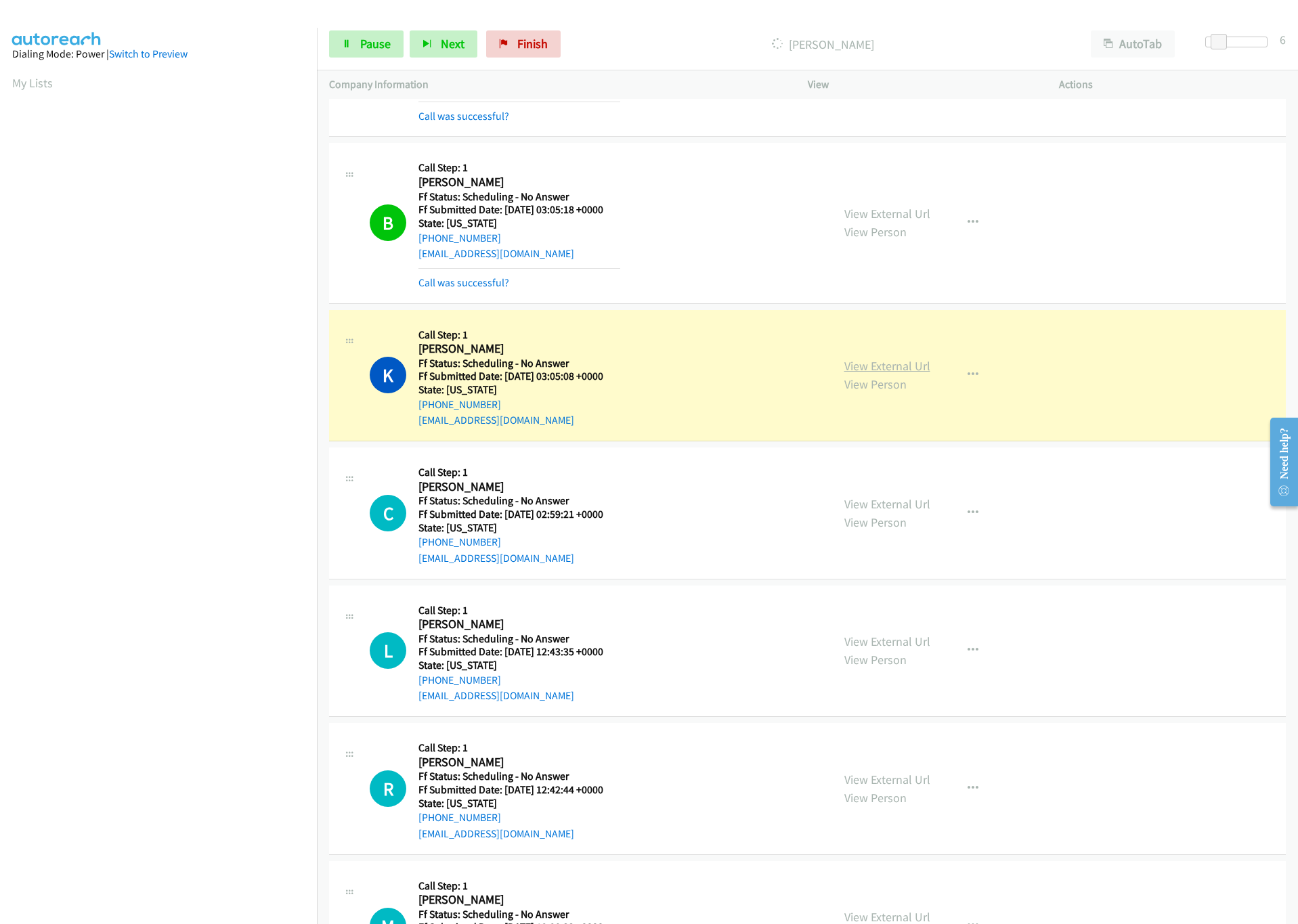
click at [909, 368] on link "View External Url" at bounding box center [887, 366] width 86 height 16
click at [381, 51] on span "Pause" at bounding box center [375, 44] width 30 height 16
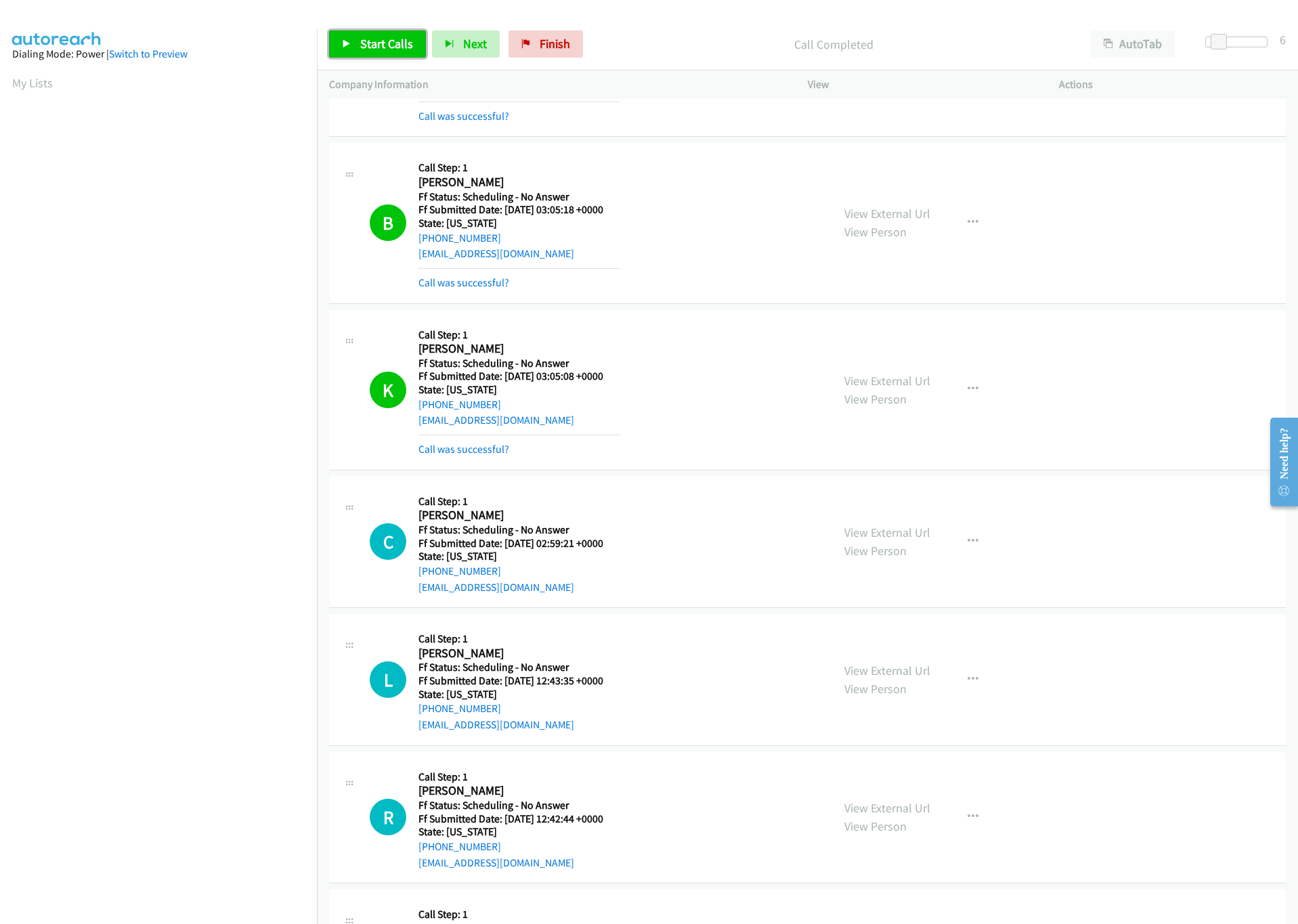
click at [400, 37] on span "Start Calls" at bounding box center [387, 44] width 53 height 16
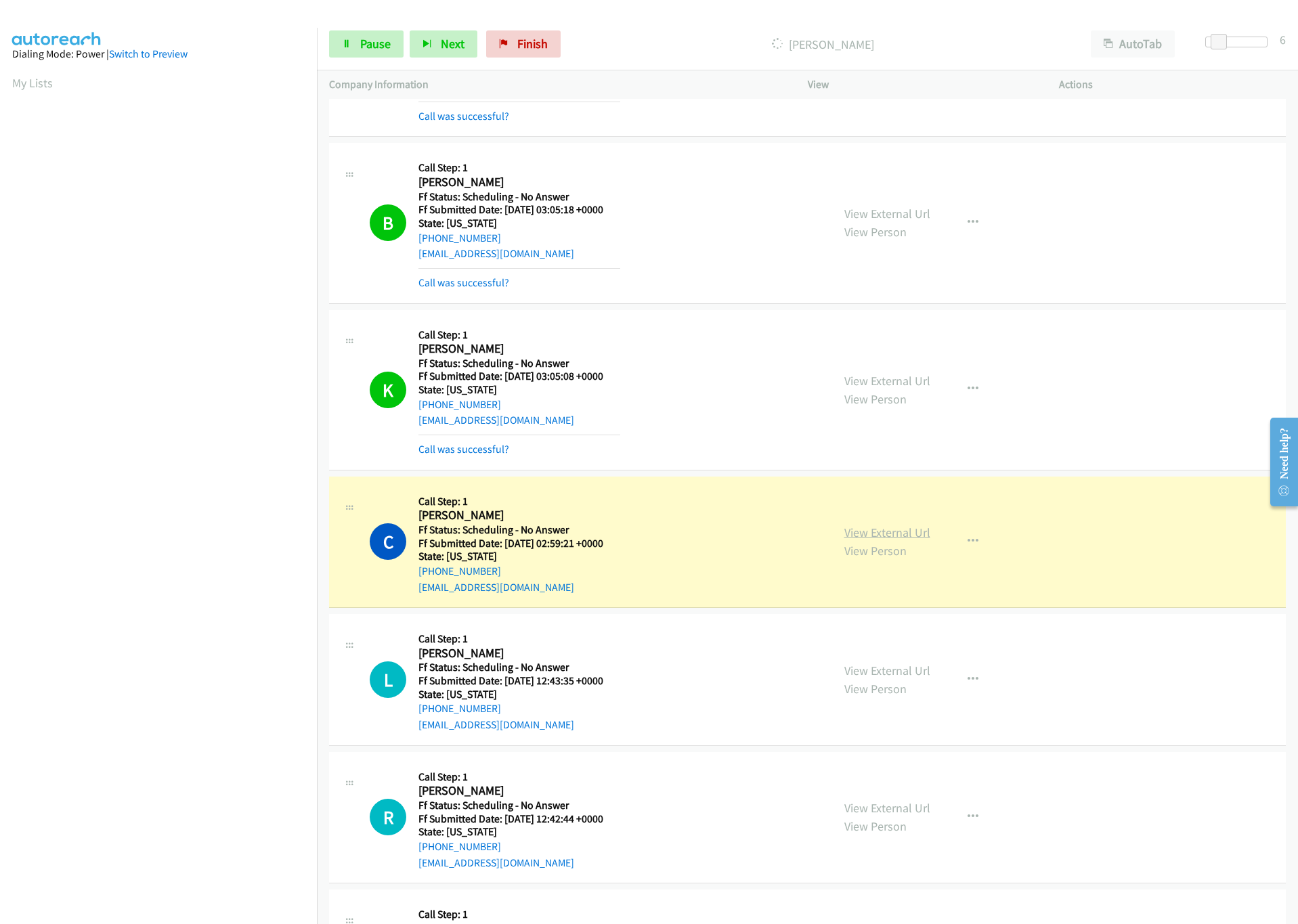
click at [862, 538] on link "View External Url" at bounding box center [887, 532] width 86 height 16
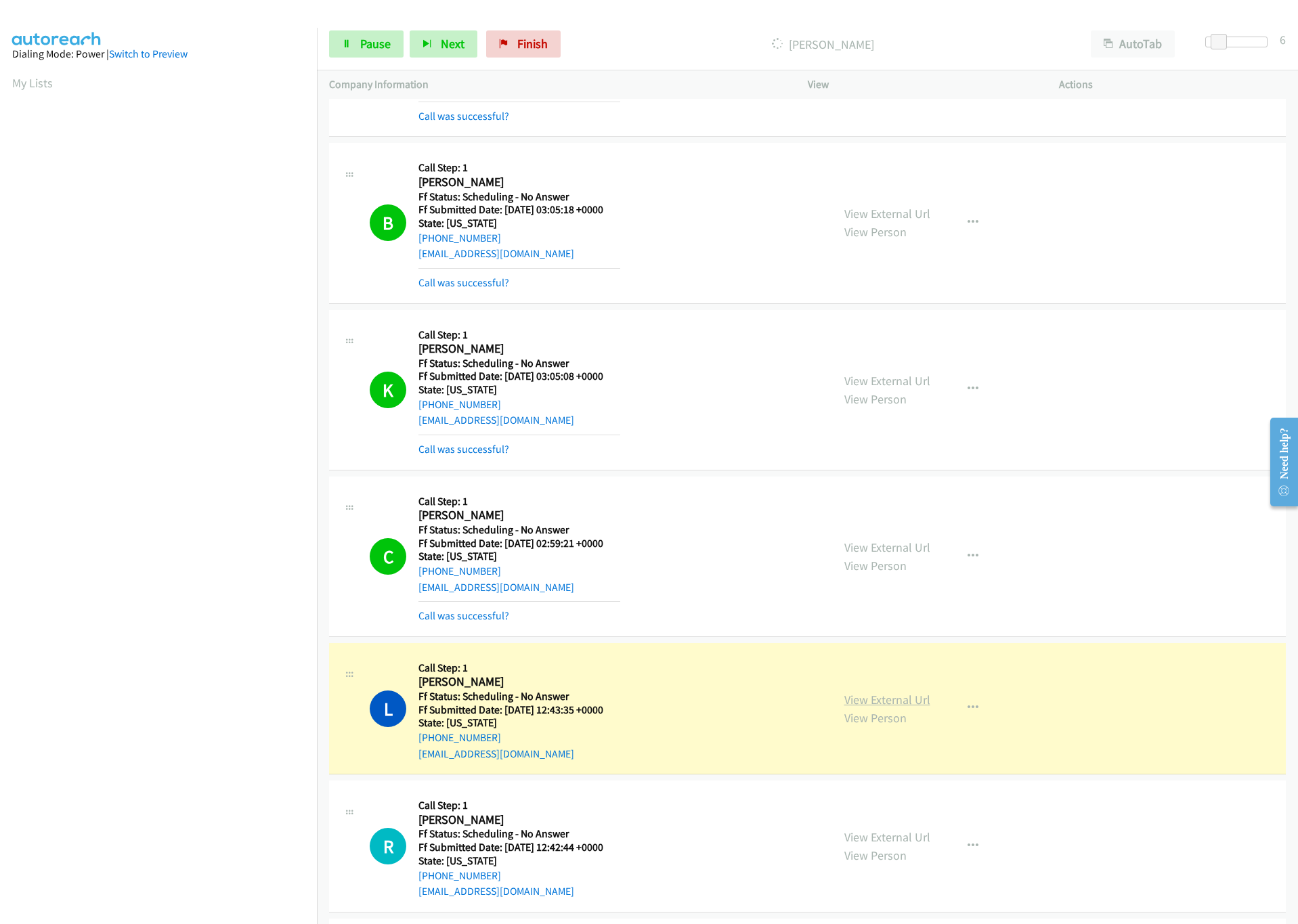
click at [882, 708] on link "View External Url" at bounding box center [887, 700] width 86 height 16
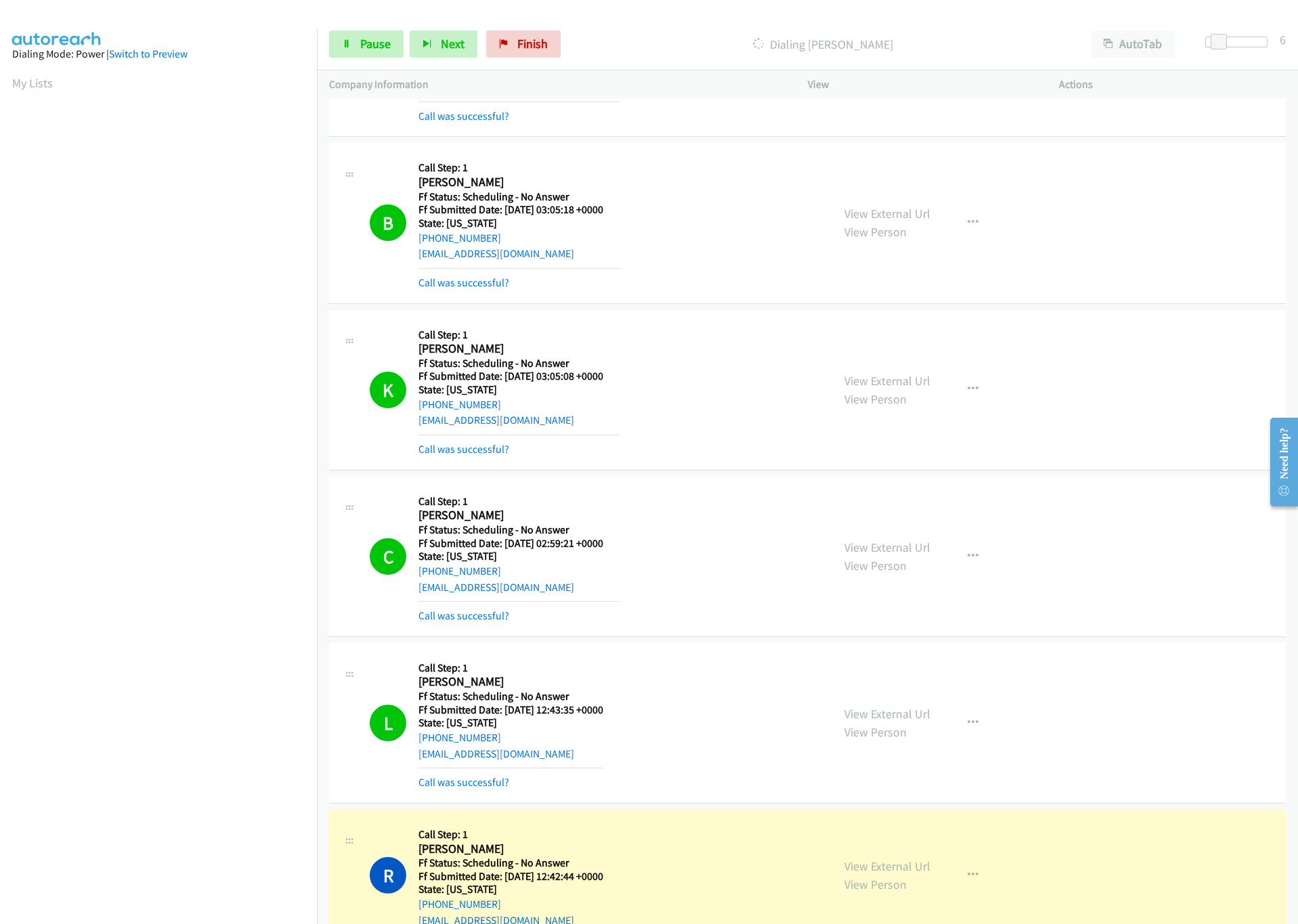
click at [165, 755] on aside "Dialing Mode: Power | Switch to Preview My Lists" at bounding box center [158, 403] width 317 height 750
click at [884, 874] on link "View External Url" at bounding box center [887, 866] width 86 height 16
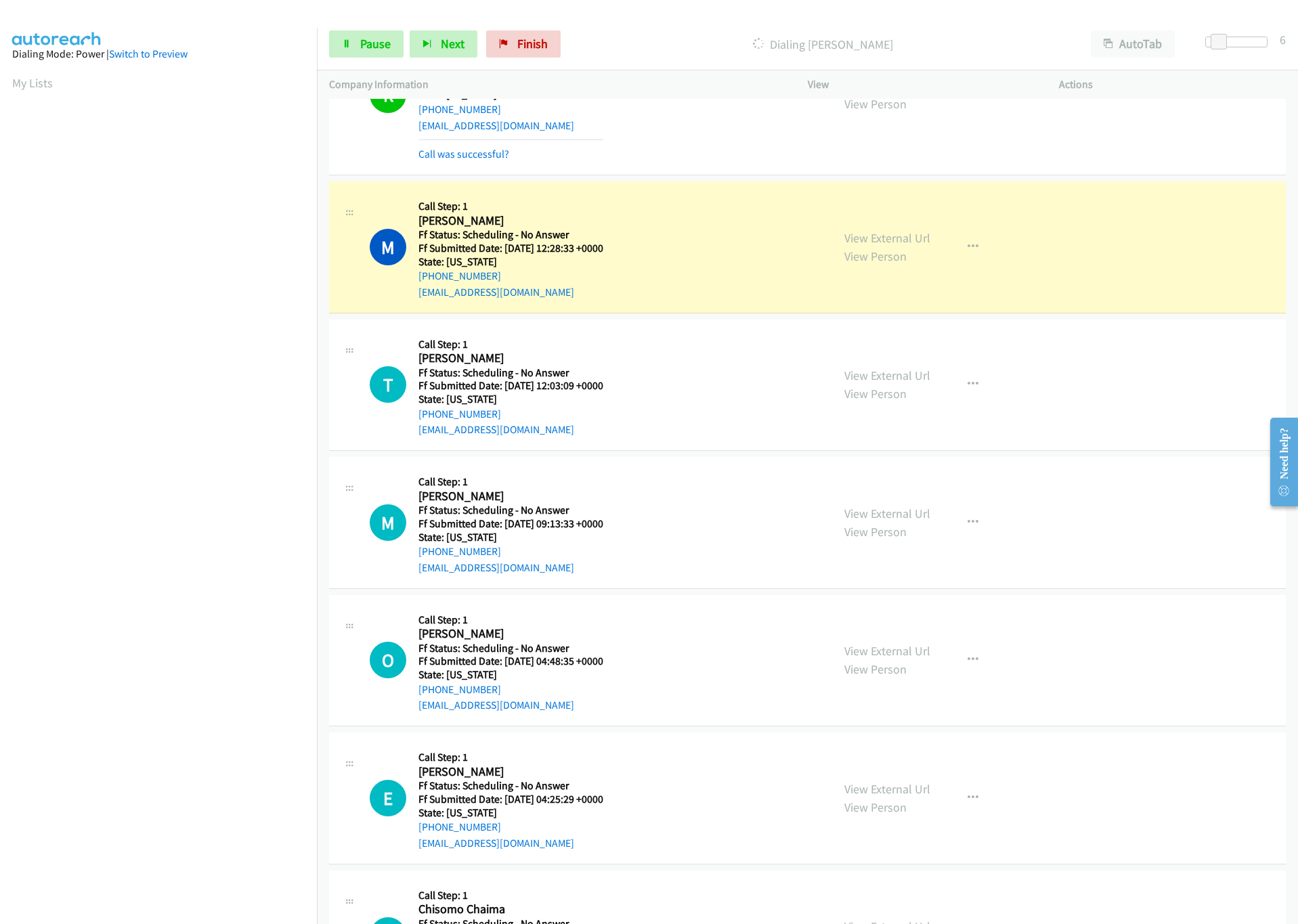
scroll to position [2742, 0]
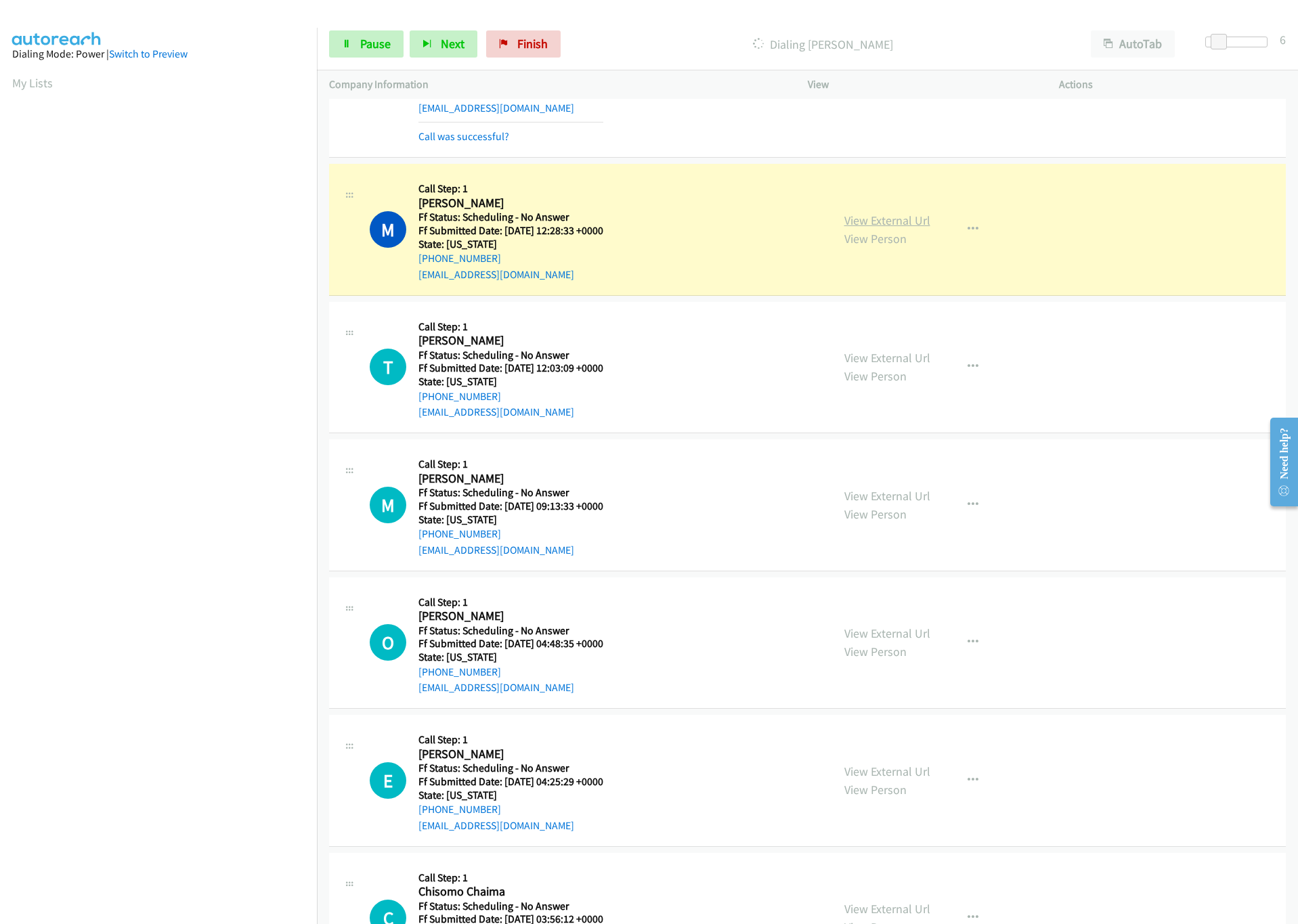
click at [864, 228] on link "View External Url" at bounding box center [887, 220] width 86 height 16
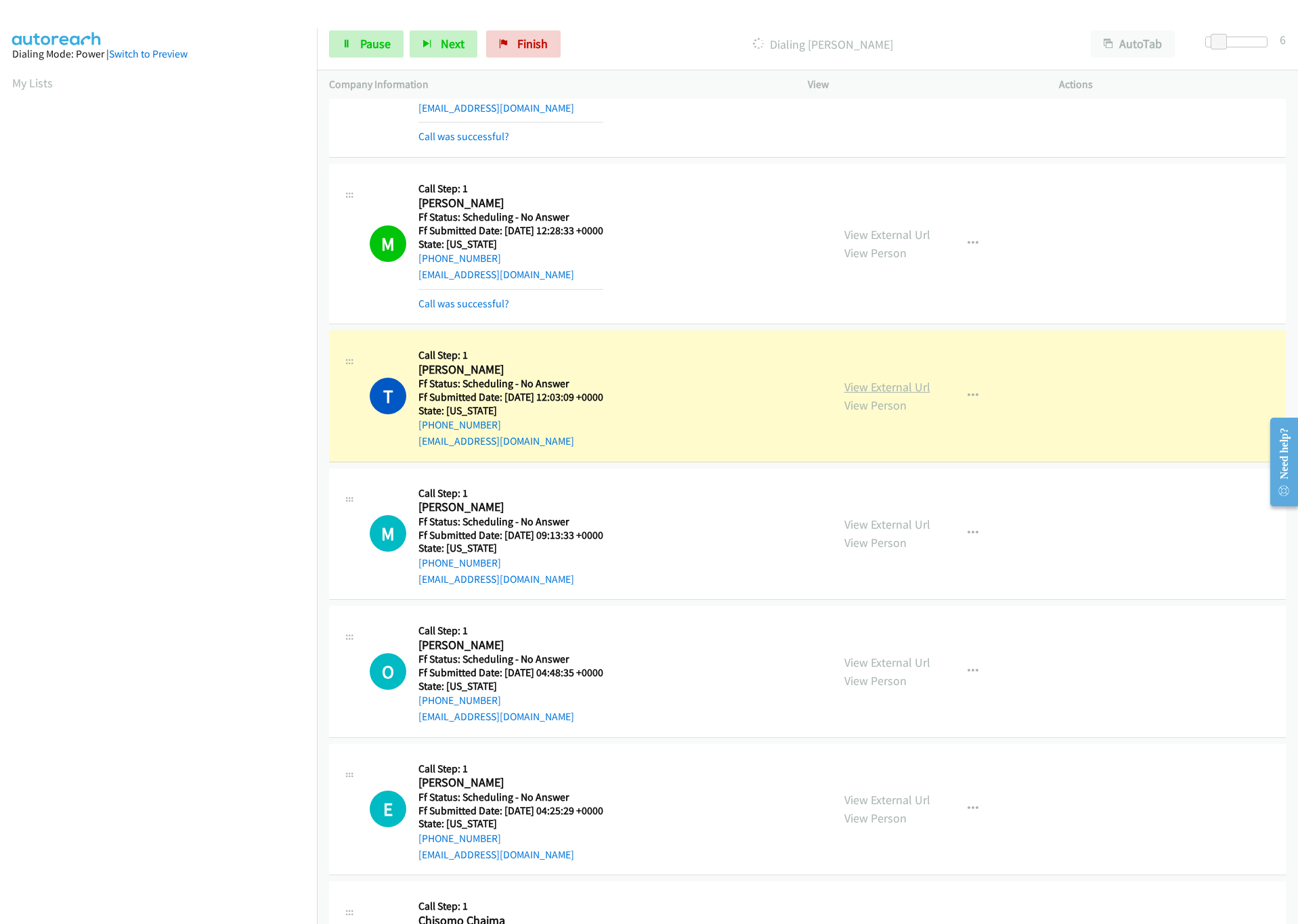
click at [882, 395] on link "View External Url" at bounding box center [887, 387] width 86 height 16
click at [382, 47] on span "Pause" at bounding box center [375, 44] width 30 height 16
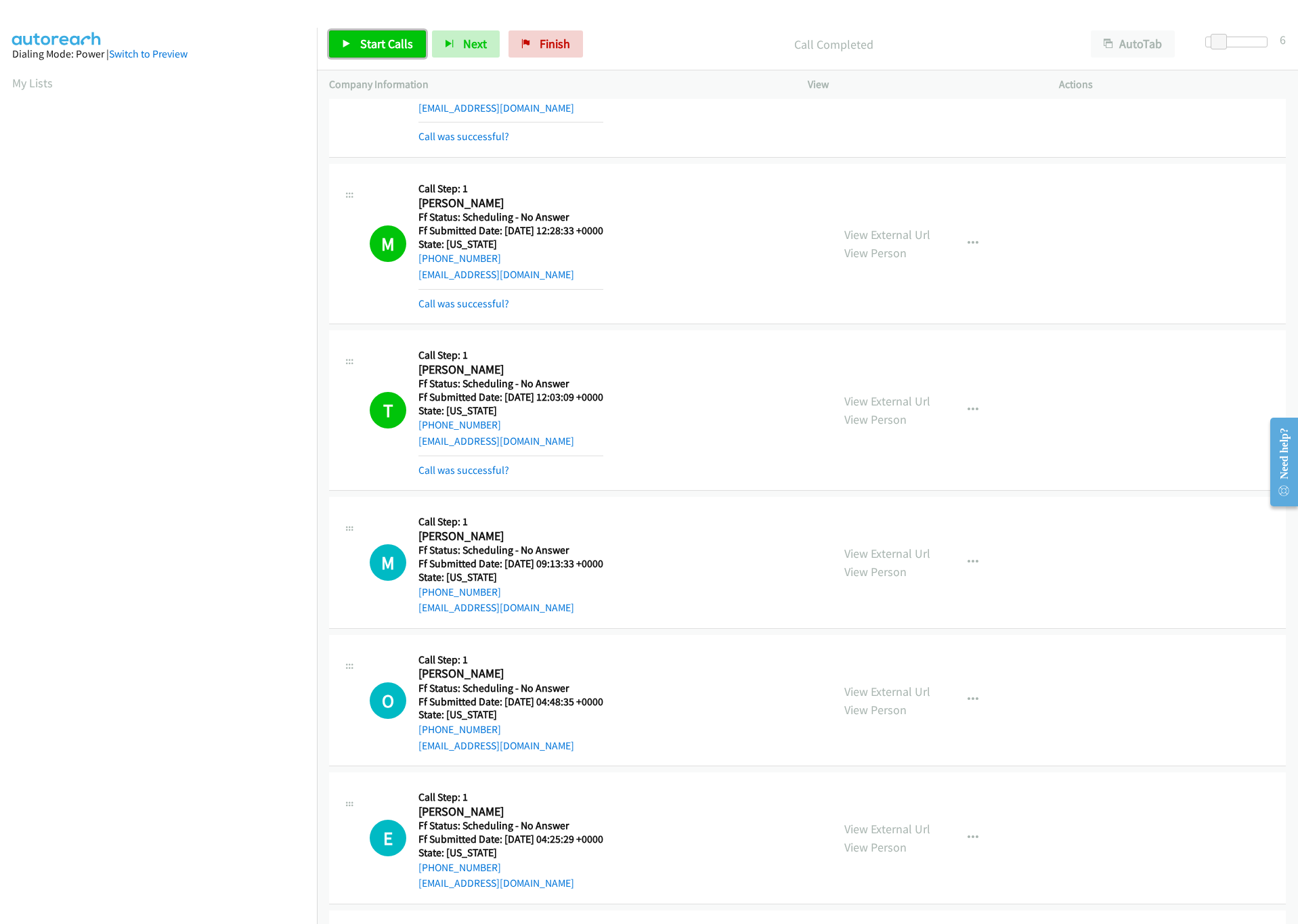
click at [392, 48] on span "Start Calls" at bounding box center [387, 44] width 53 height 16
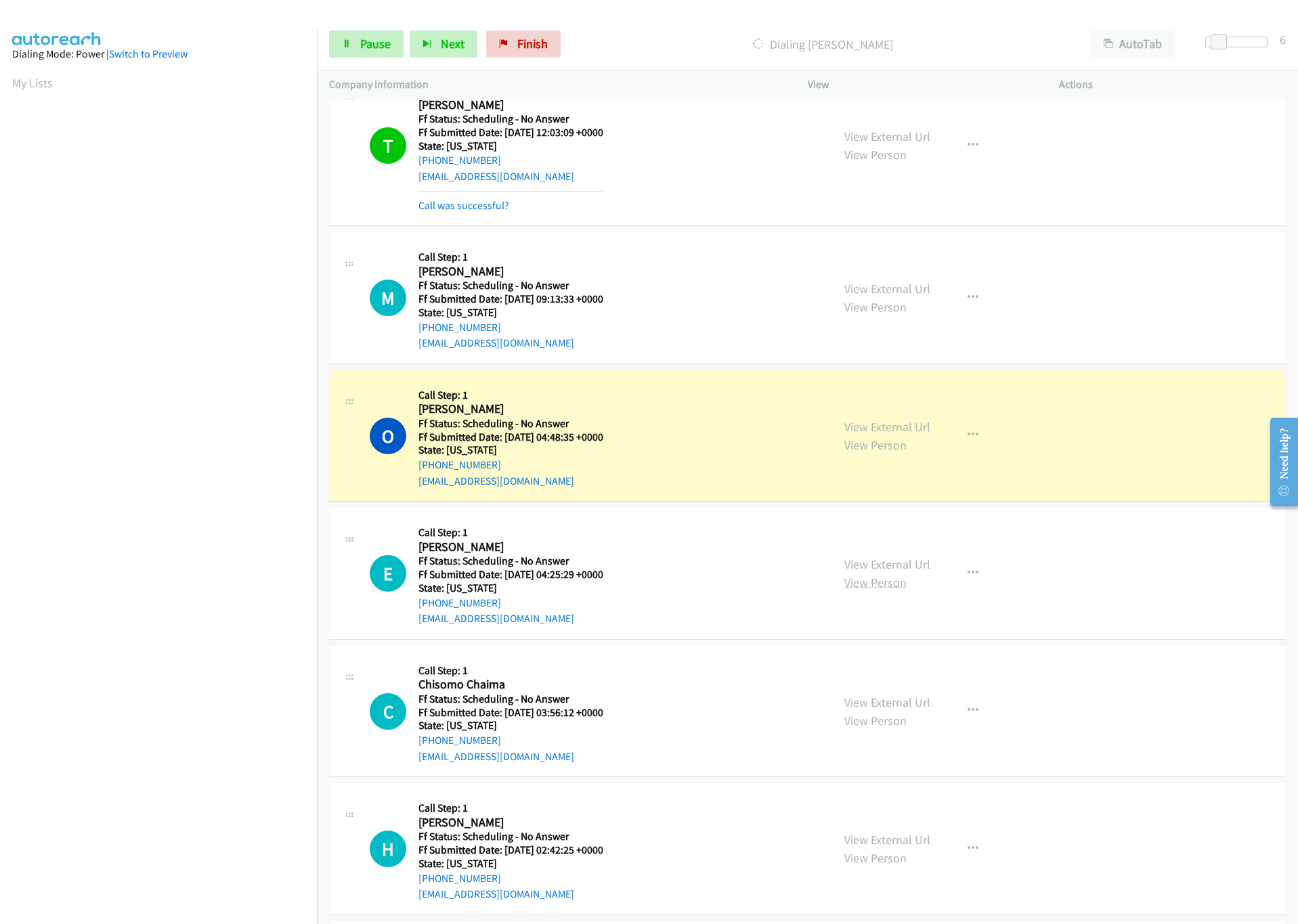
scroll to position [3047, 0]
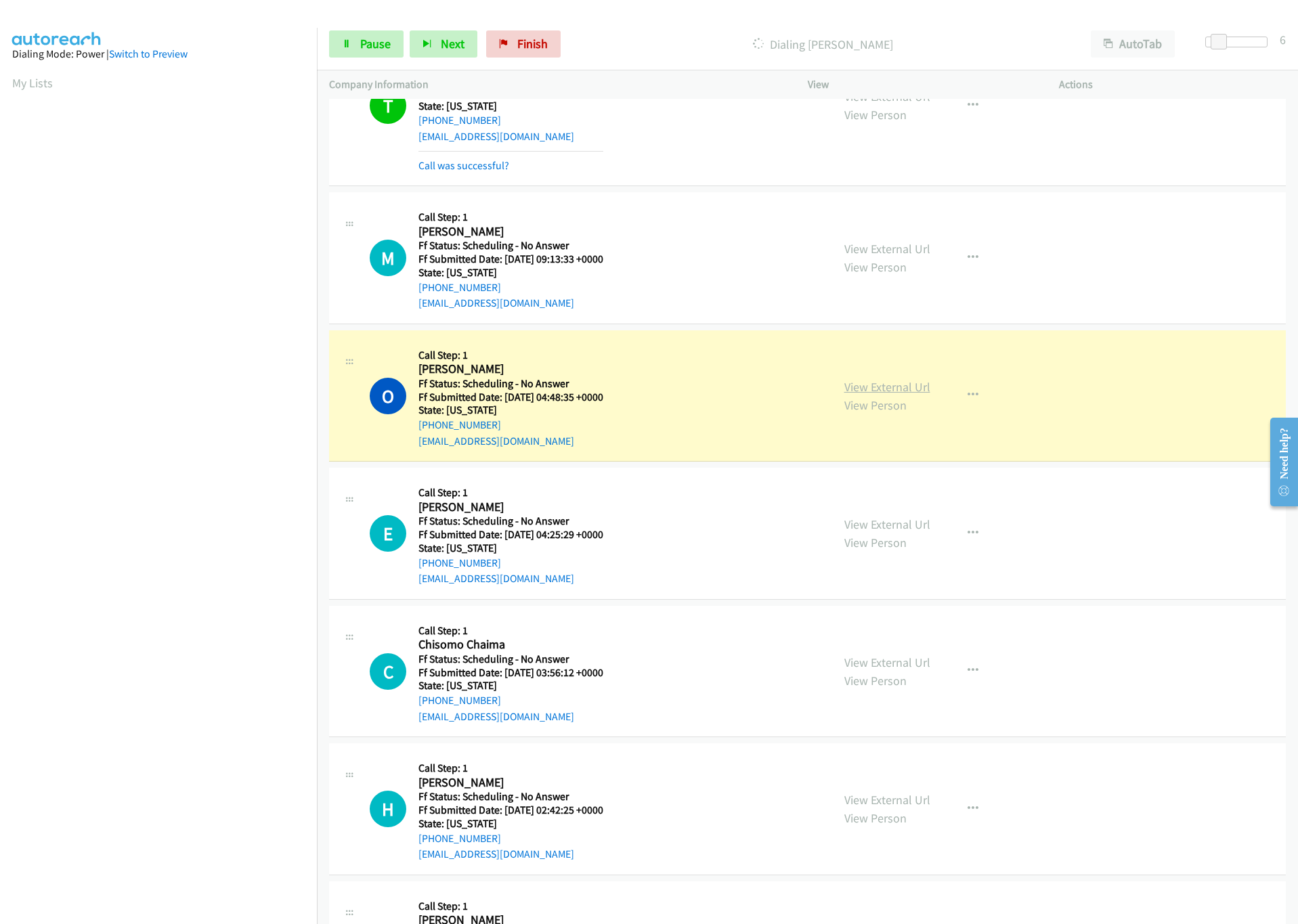
click at [859, 395] on link "View External Url" at bounding box center [887, 387] width 86 height 16
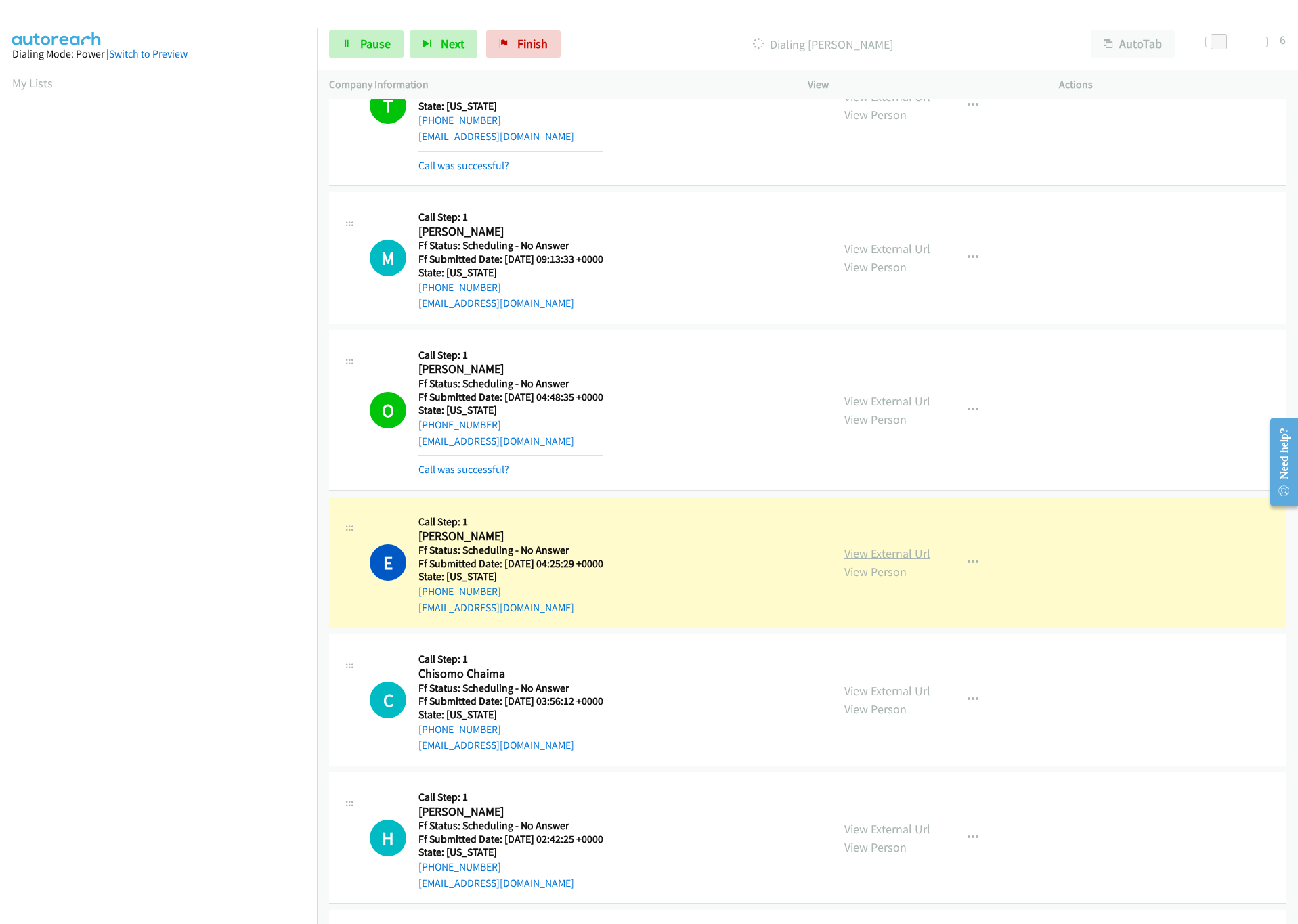
click at [888, 561] on link "View External Url" at bounding box center [887, 553] width 86 height 16
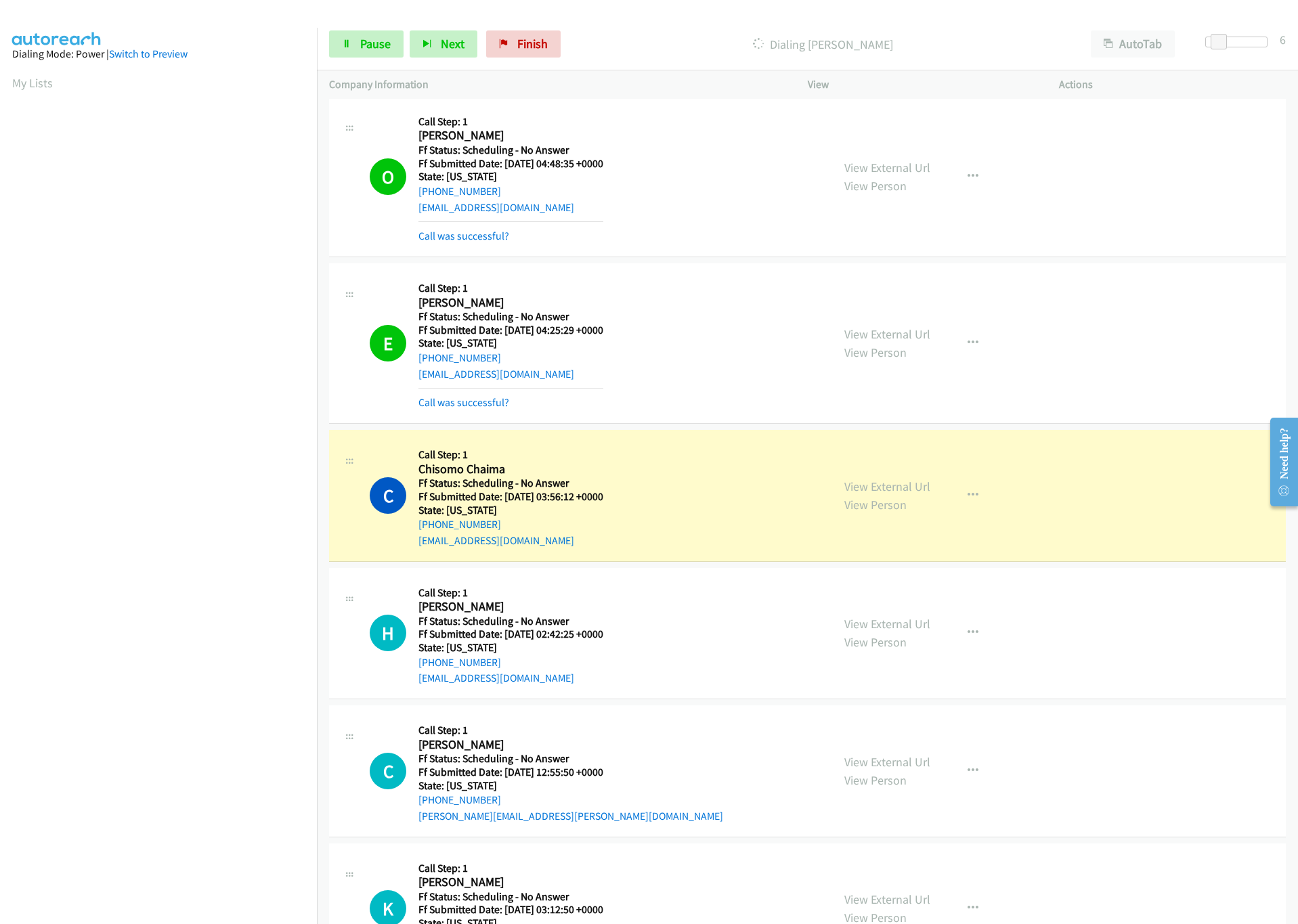
scroll to position [3287, 0]
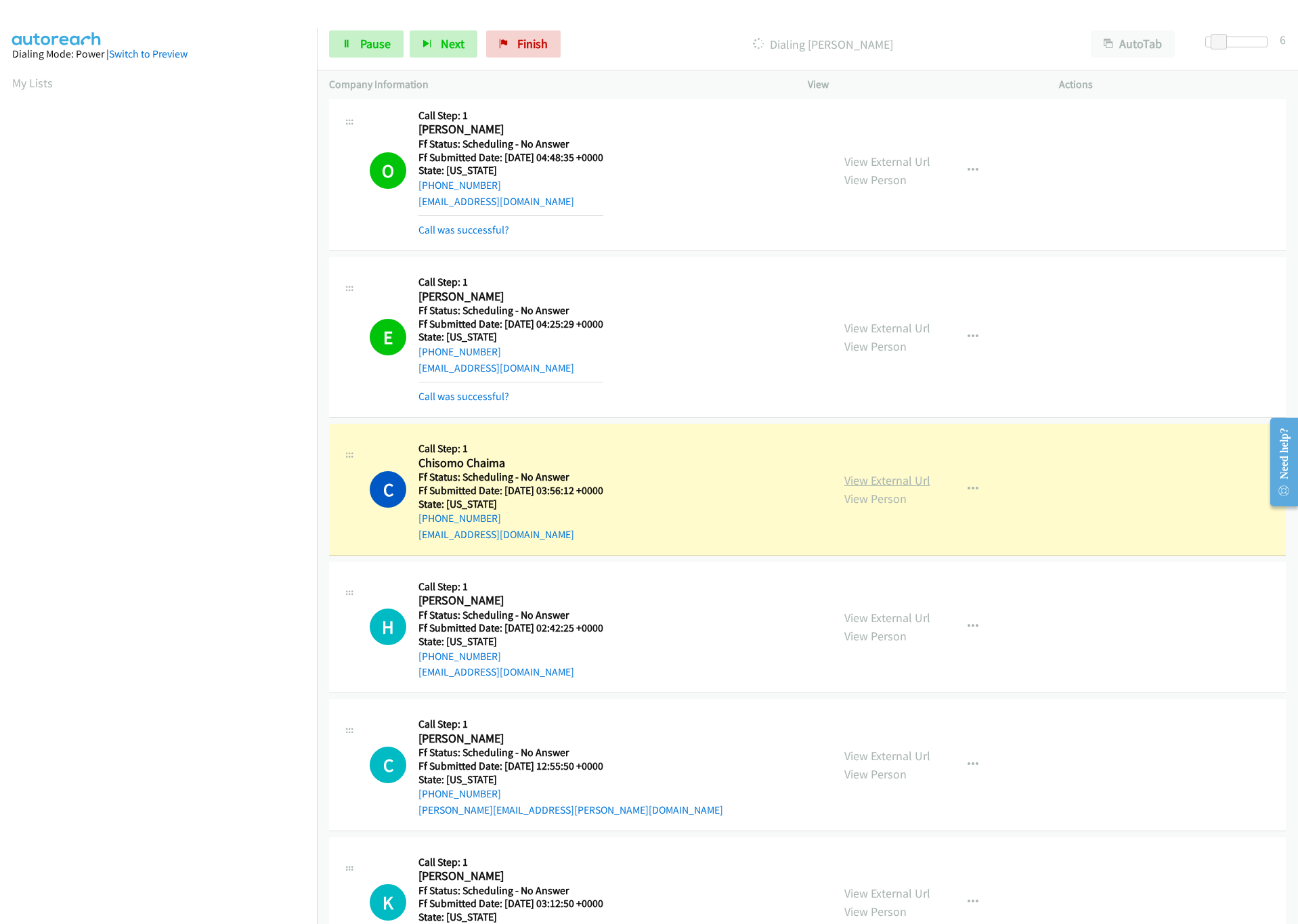
click at [911, 489] on link "View External Url" at bounding box center [887, 481] width 86 height 16
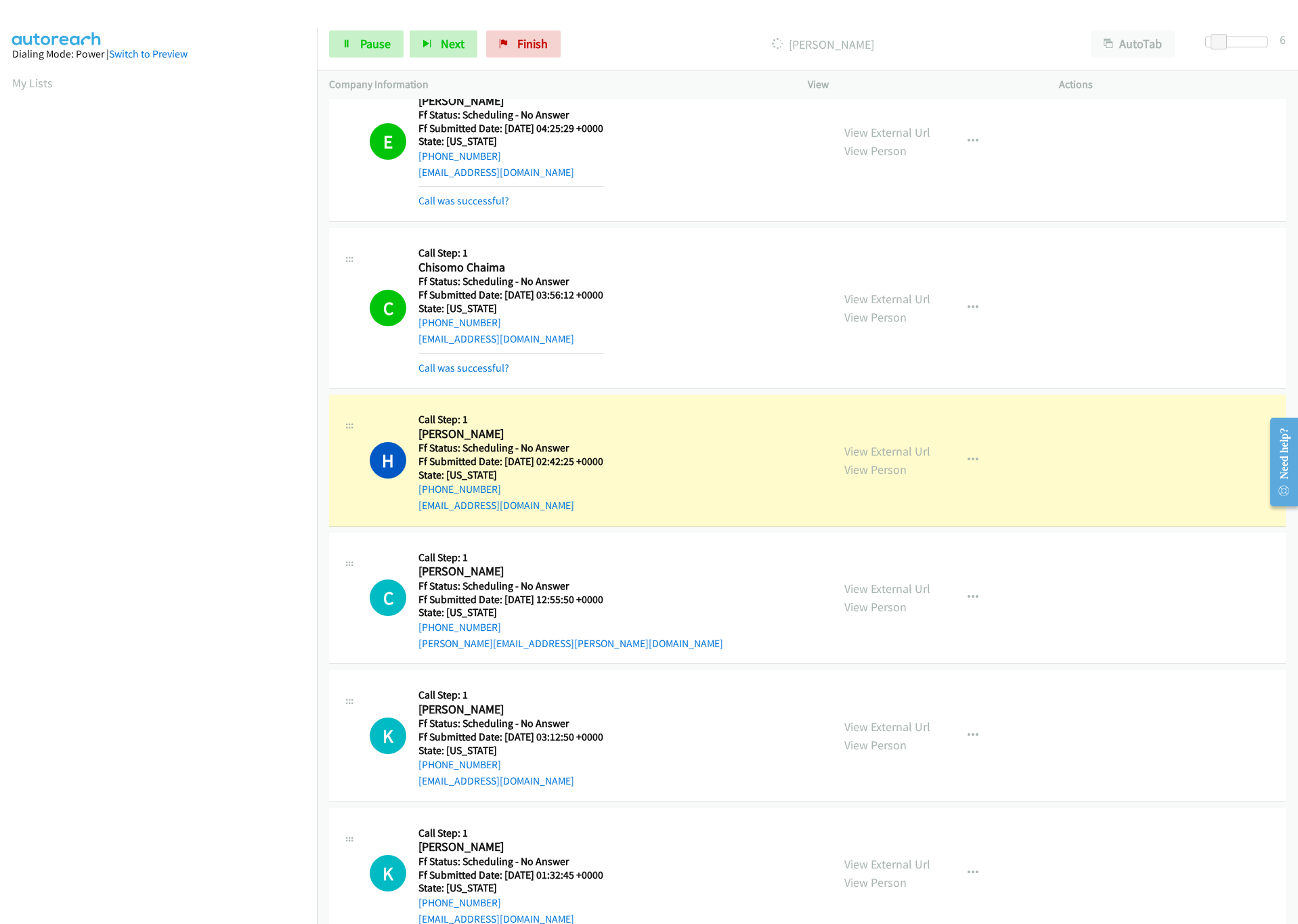
scroll to position [3519, 0]
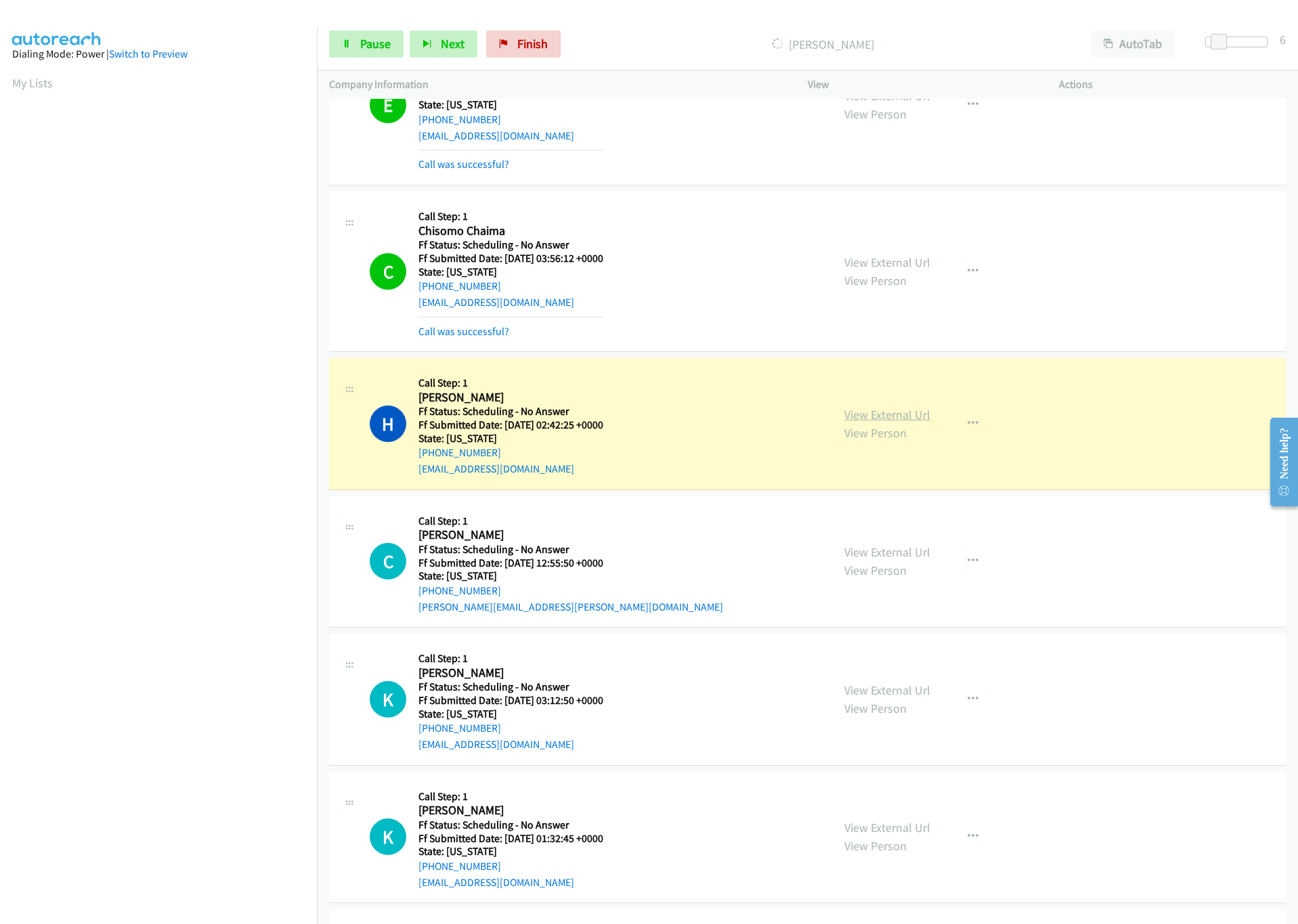
click at [862, 422] on link "View External Url" at bounding box center [887, 414] width 86 height 16
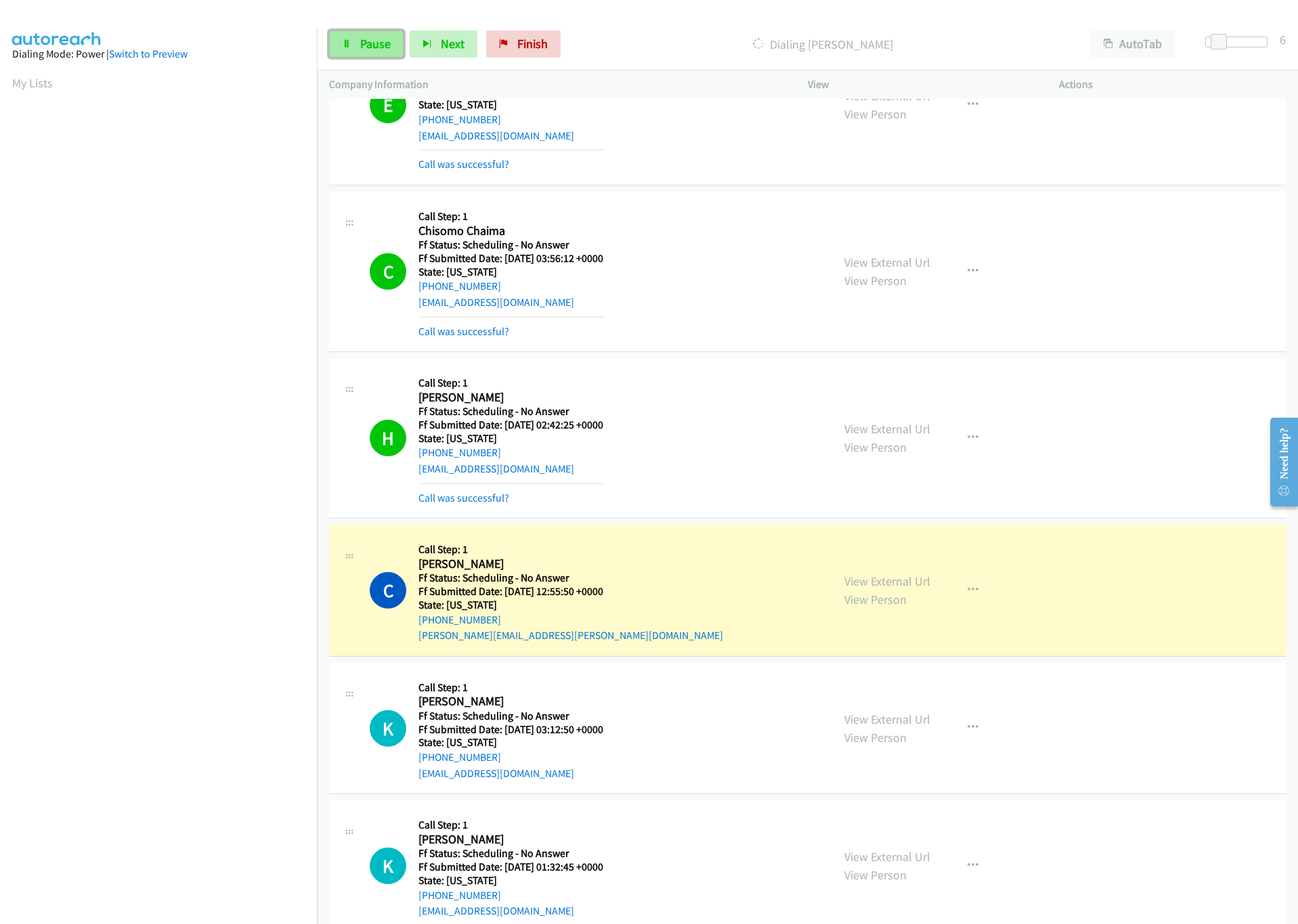
click at [378, 52] on link "Pause" at bounding box center [366, 44] width 74 height 27
click at [869, 589] on link "View External Url" at bounding box center [887, 581] width 86 height 16
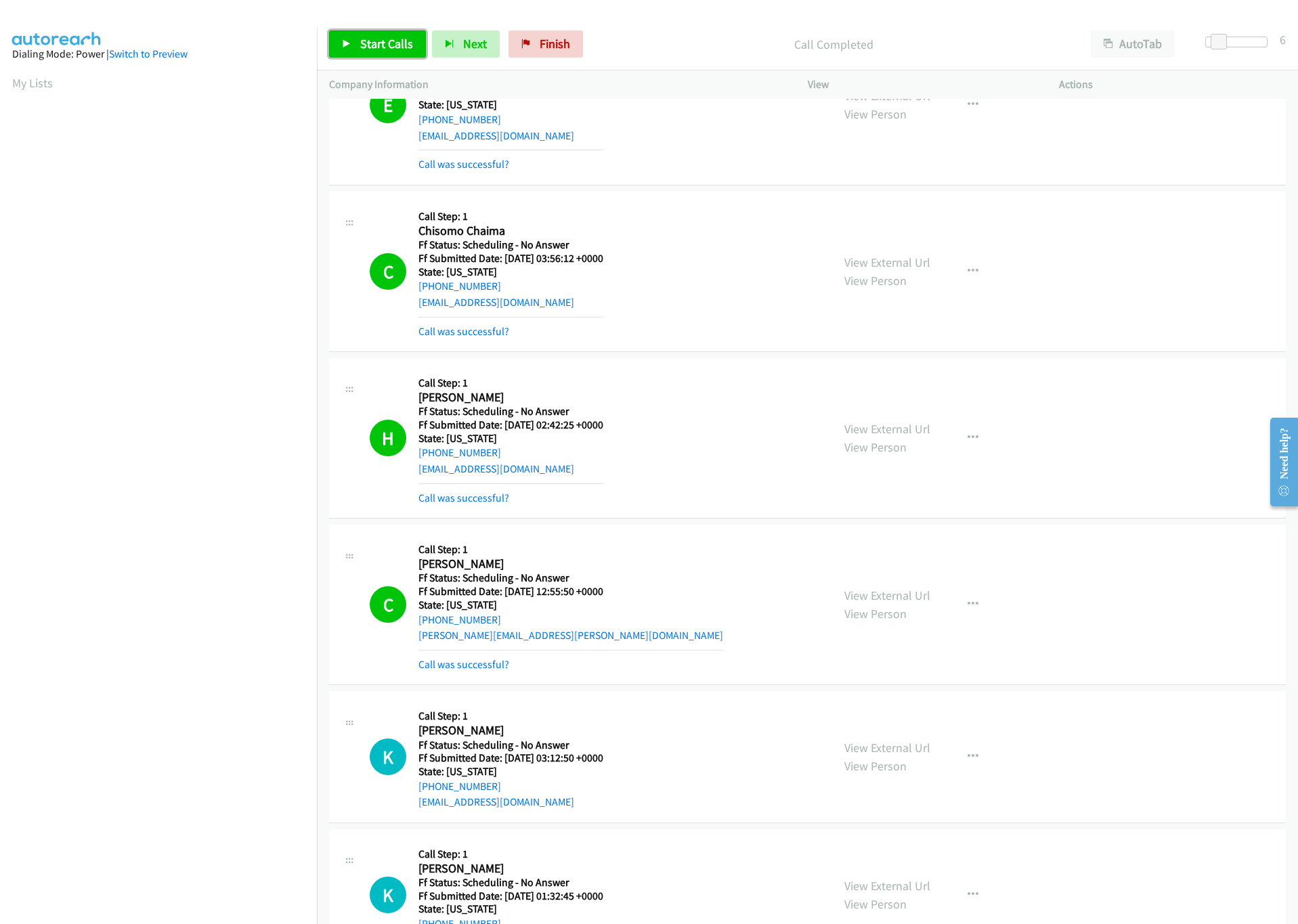
click at [386, 54] on link "Start Calls" at bounding box center [378, 44] width 97 height 27
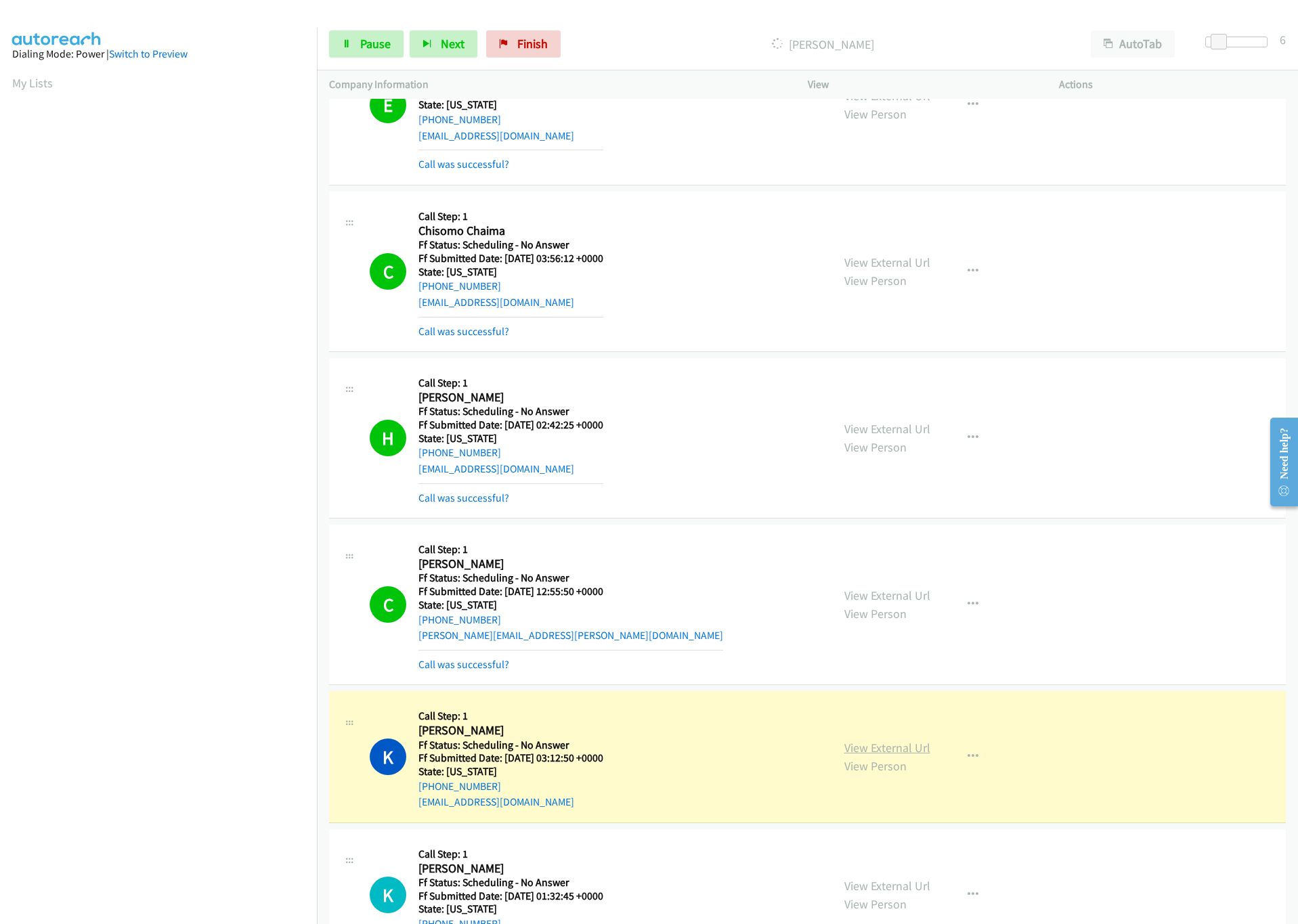
click at [906, 755] on link "View External Url" at bounding box center [887, 748] width 86 height 16
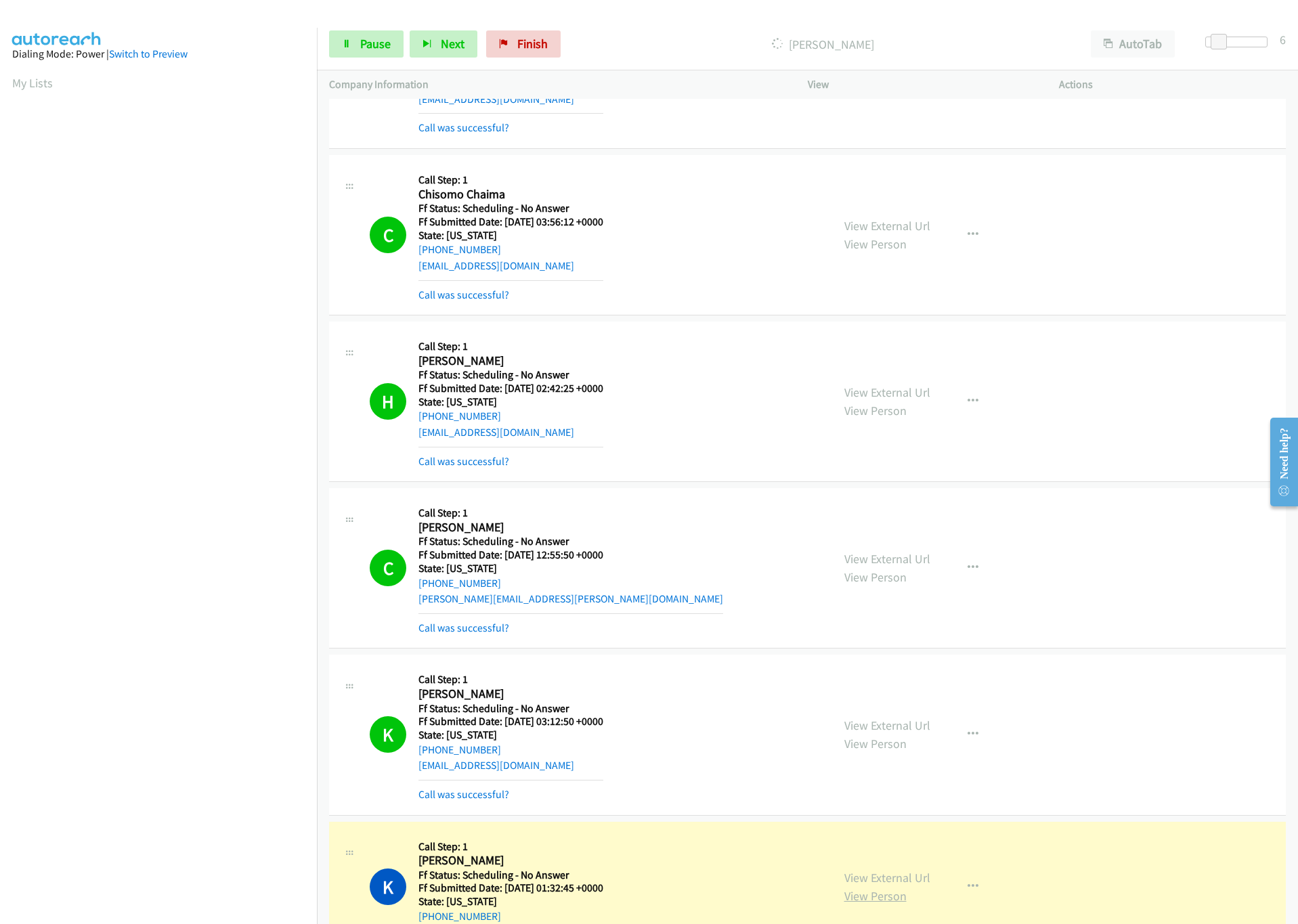
scroll to position [3723, 0]
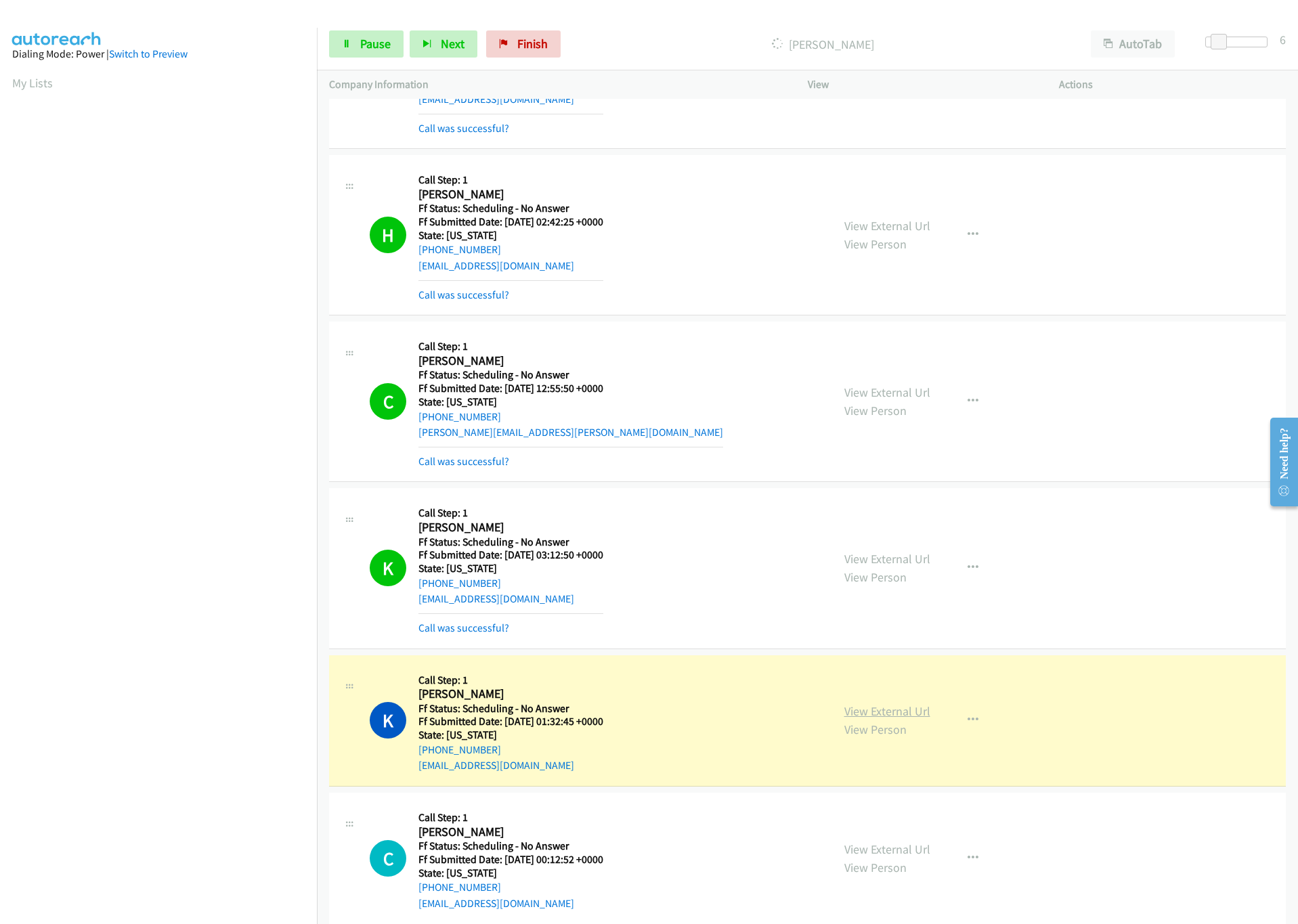
click at [893, 719] on link "View External Url" at bounding box center [887, 712] width 86 height 16
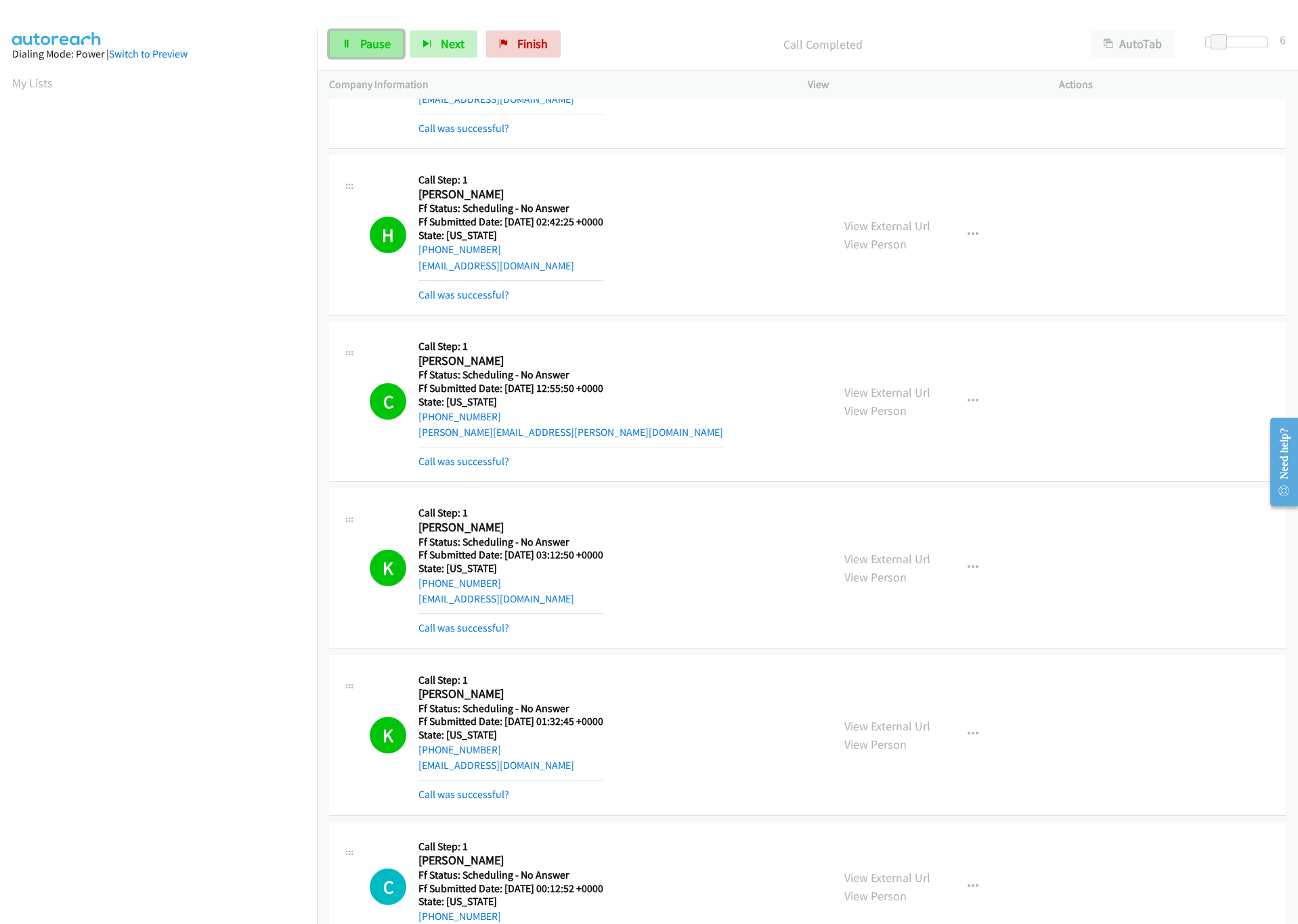
click at [361, 44] on span "Pause" at bounding box center [375, 44] width 30 height 16
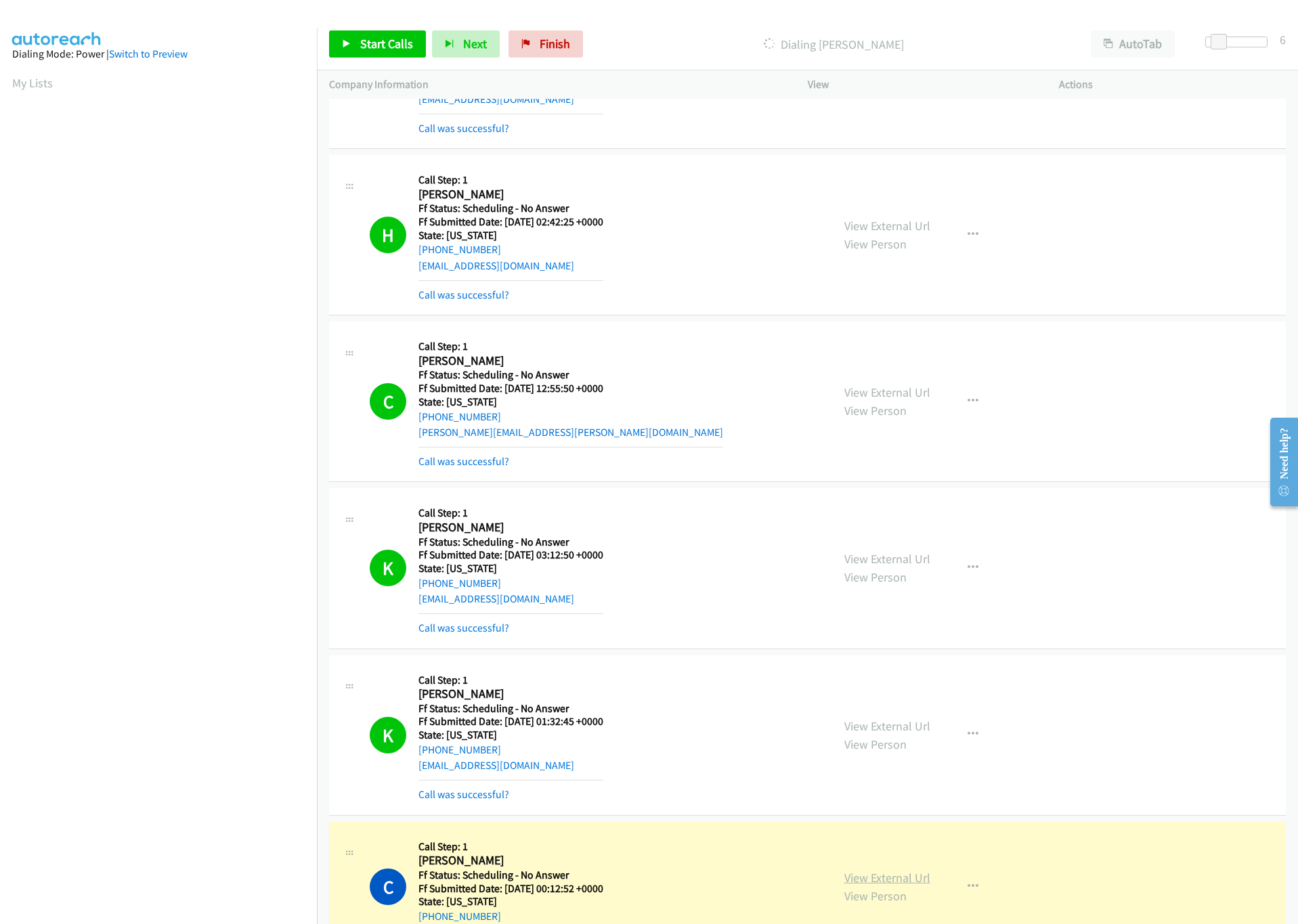
click at [872, 886] on link "View External Url" at bounding box center [887, 878] width 86 height 16
